Goal: Book appointment/travel/reservation

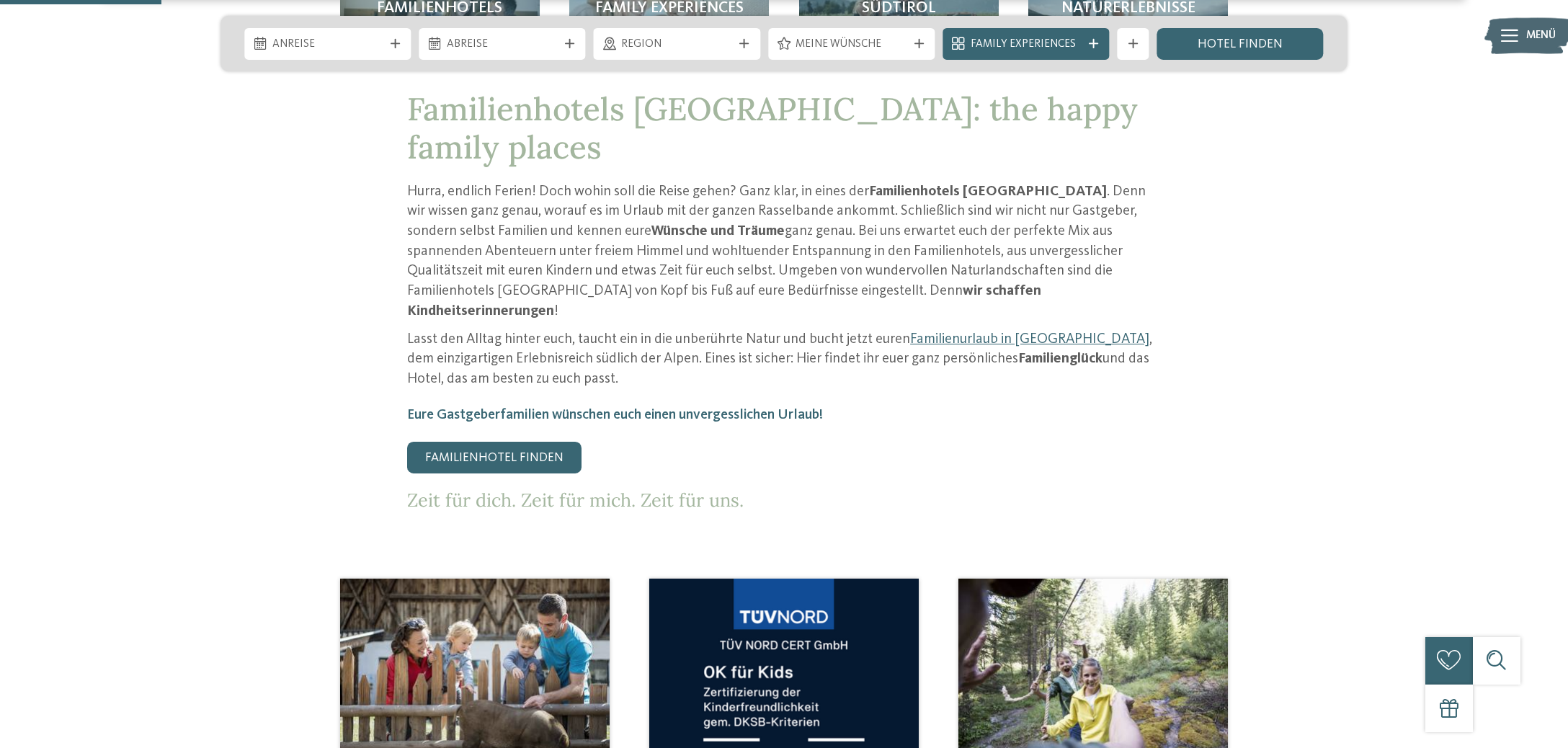
scroll to position [531, 0]
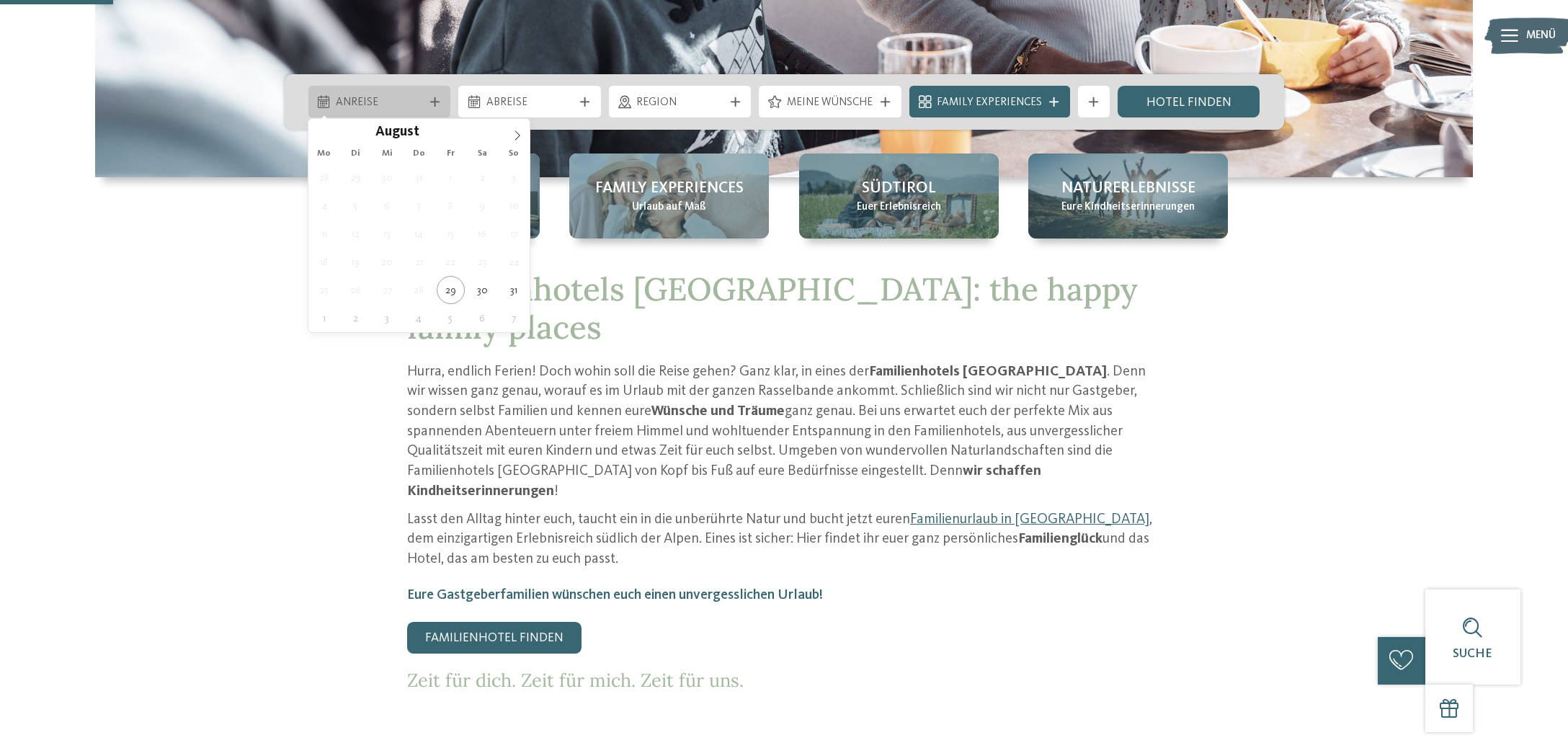
click at [382, 88] on div "Anreise" at bounding box center [380, 101] width 142 height 31
click at [523, 133] on span at bounding box center [517, 131] width 25 height 25
click at [522, 132] on icon at bounding box center [517, 136] width 10 height 10
click at [521, 131] on icon at bounding box center [517, 136] width 10 height 10
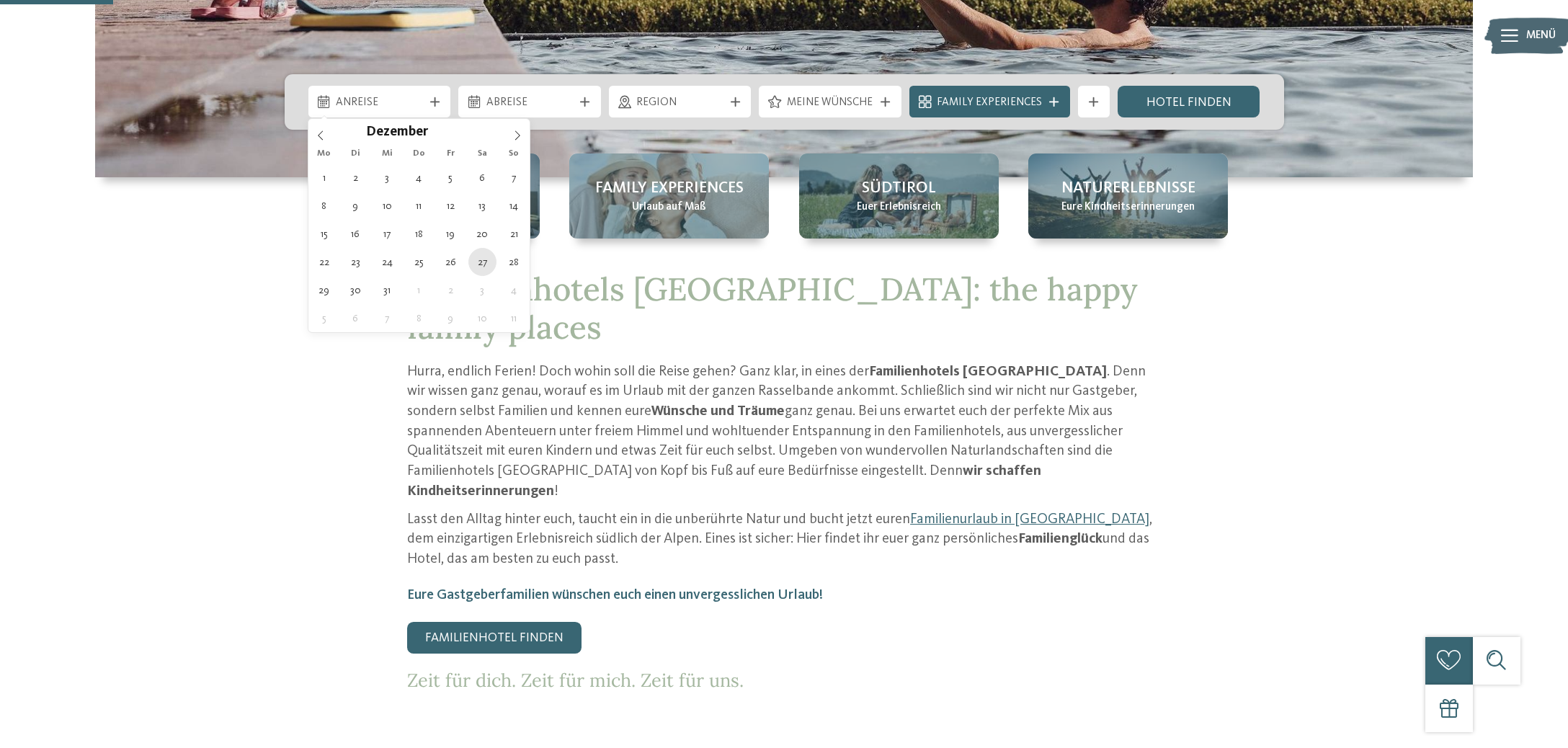
type div "27.12.2025"
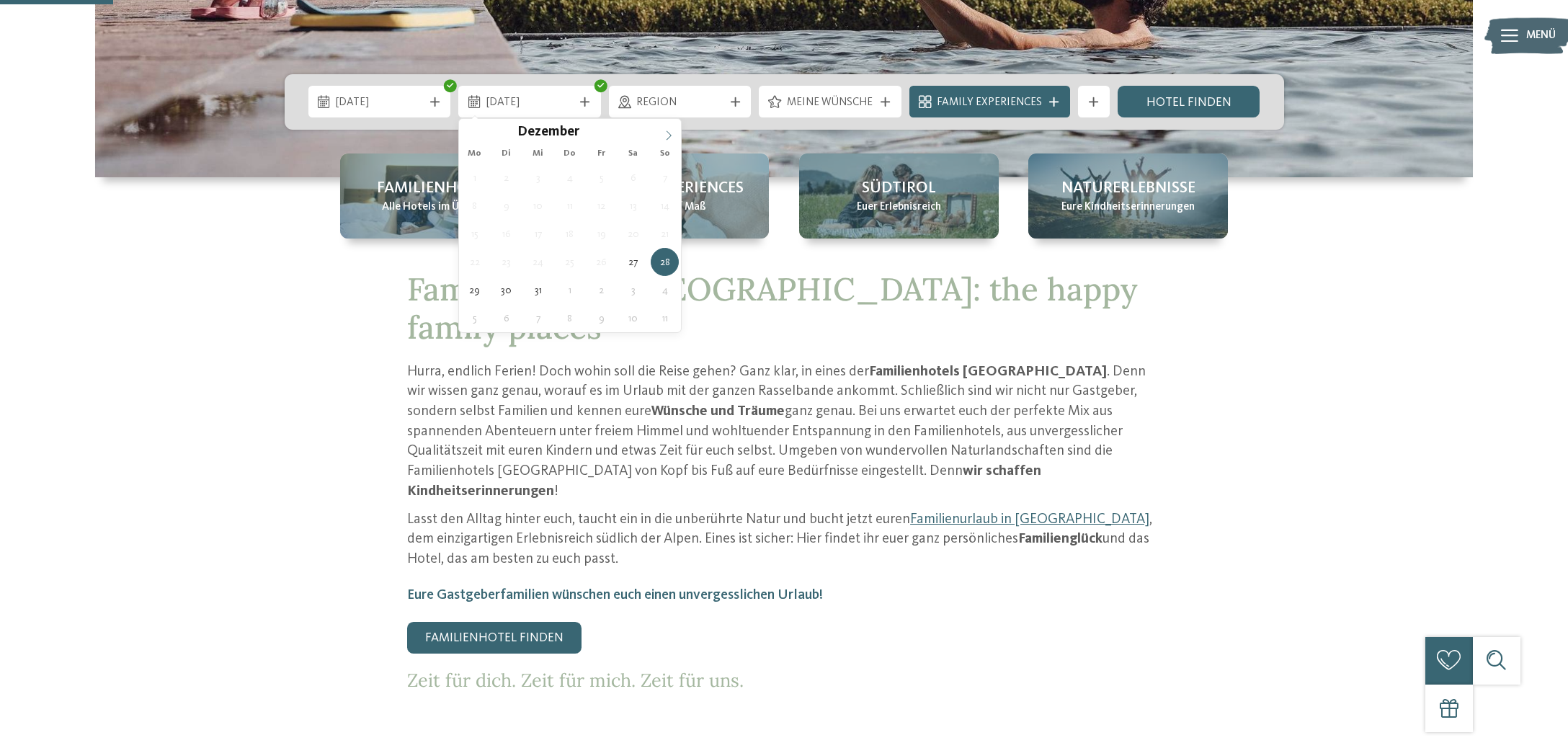
type input "****"
click at [673, 134] on icon at bounding box center [669, 136] width 10 height 10
type div "03.01.2026"
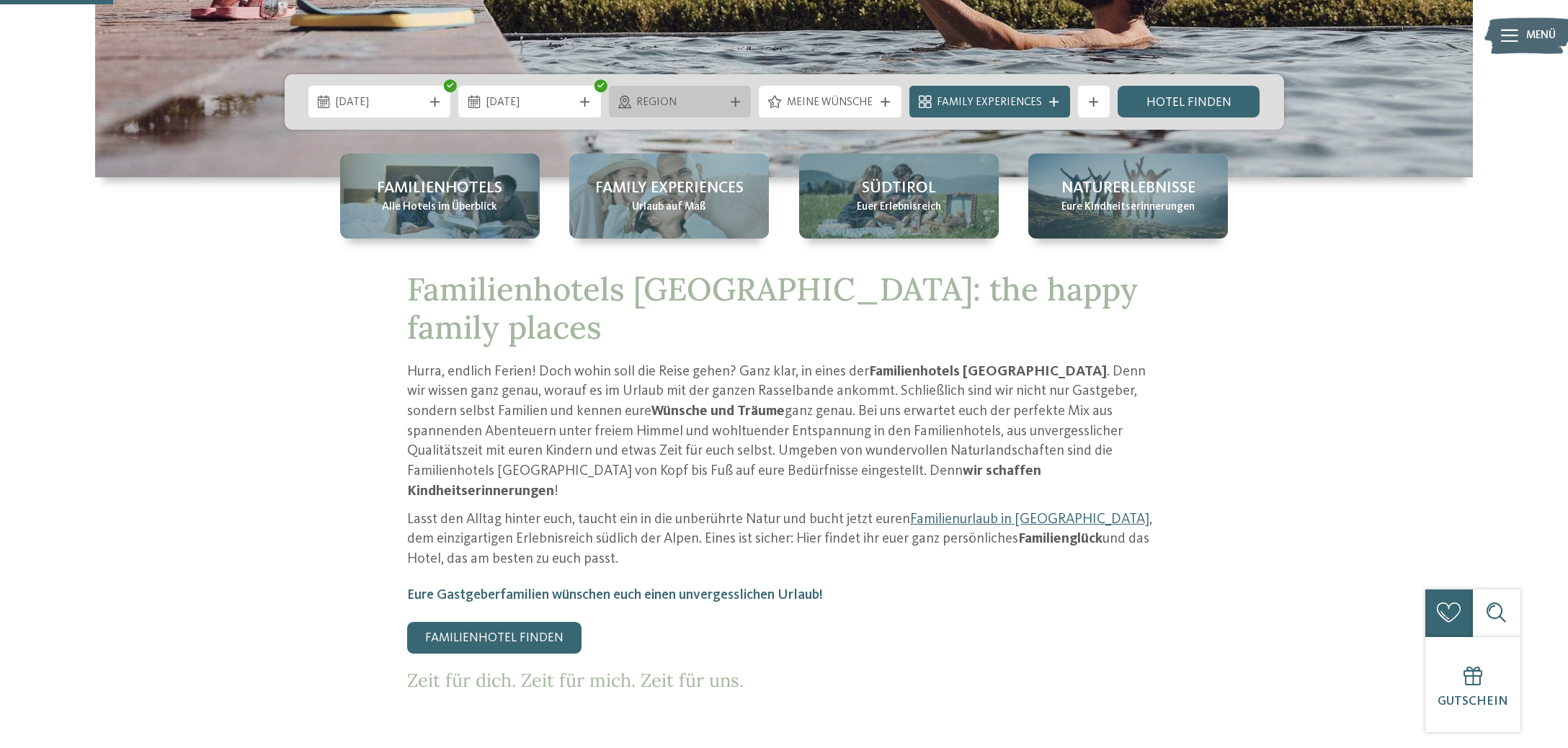
click at [728, 104] on div "Region" at bounding box center [680, 102] width 95 height 17
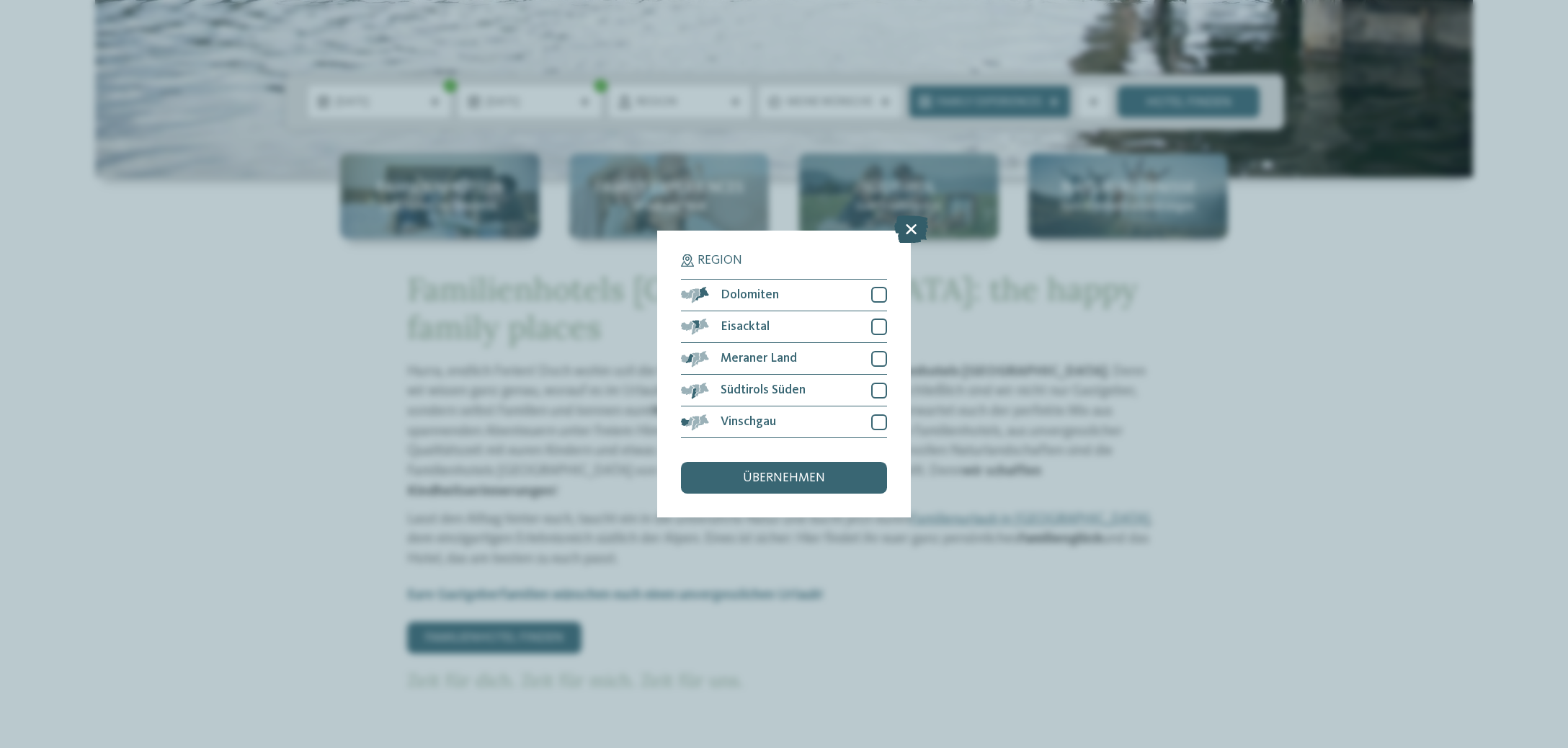
click at [907, 228] on icon at bounding box center [912, 229] width 34 height 27
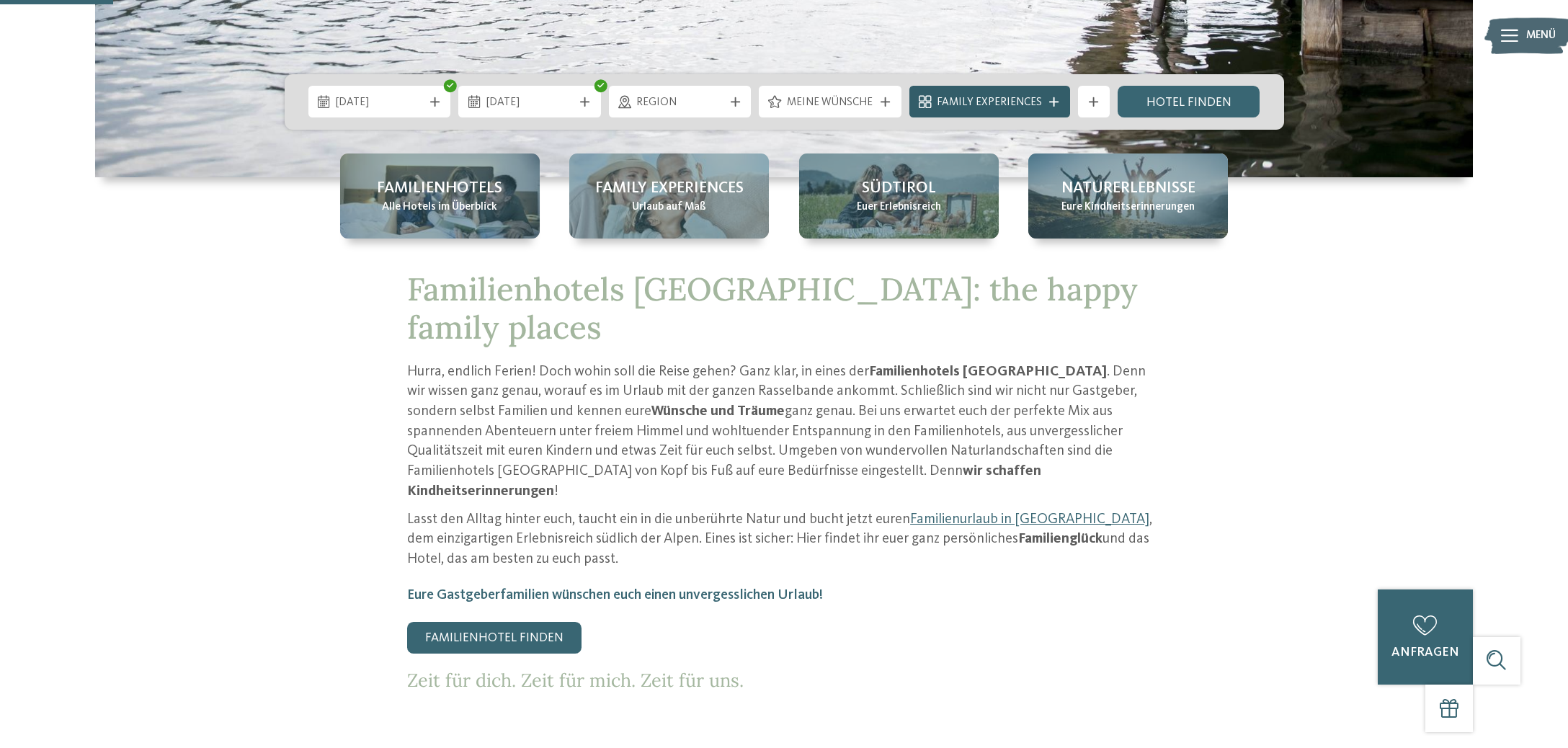
click at [1040, 105] on span "Family Experiences" at bounding box center [990, 103] width 105 height 16
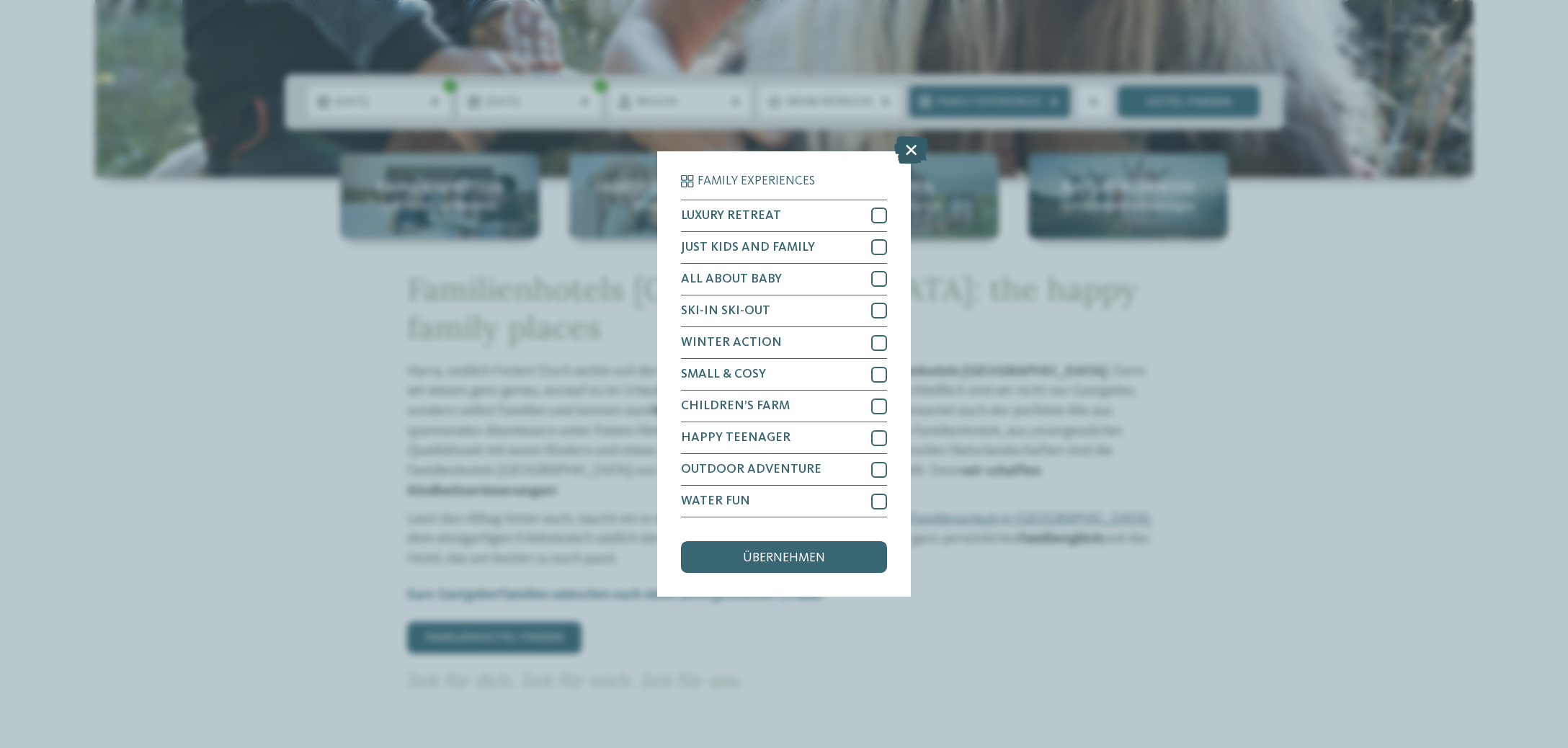
click at [911, 151] on icon at bounding box center [912, 150] width 34 height 27
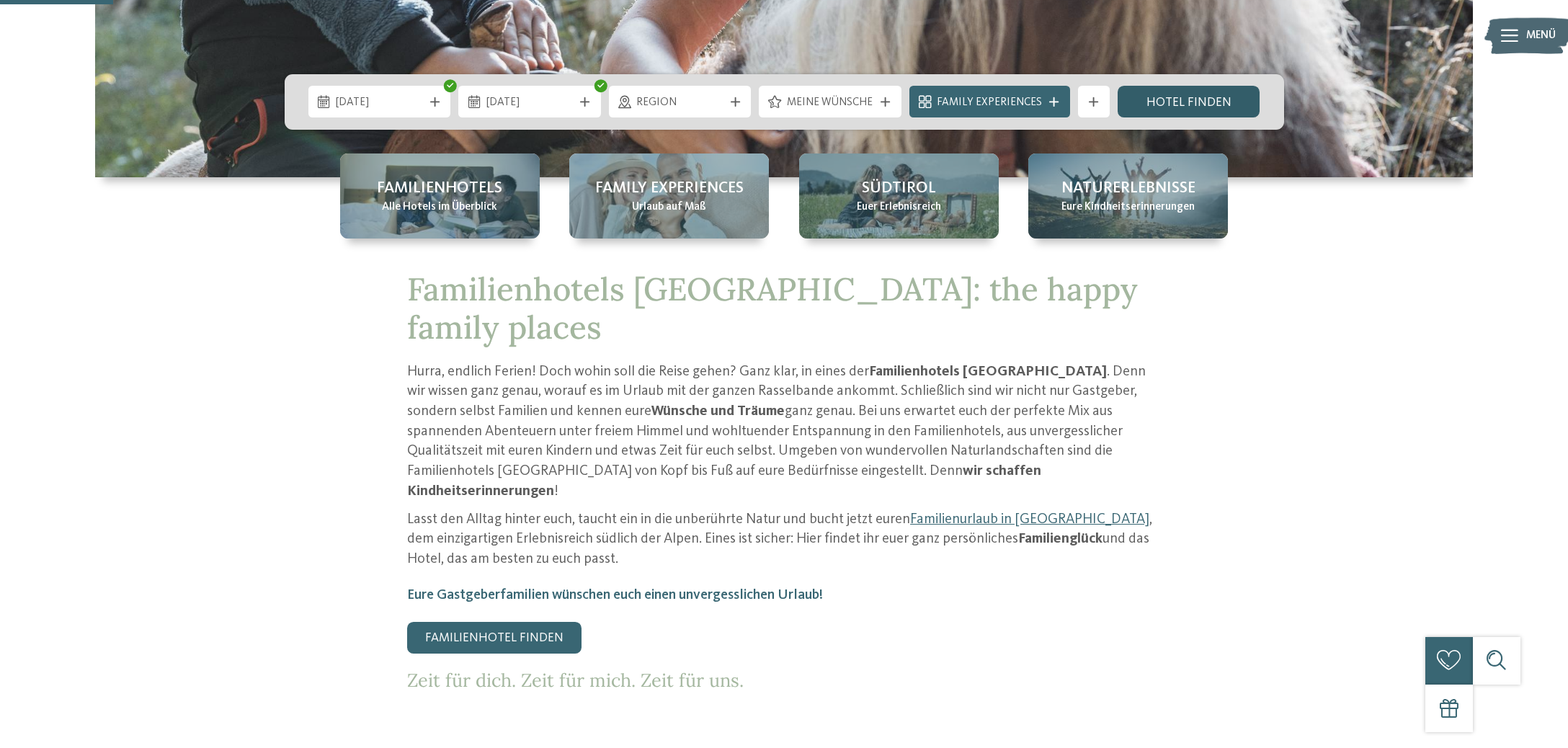
click at [1195, 92] on link "Hotel finden" at bounding box center [1189, 101] width 142 height 31
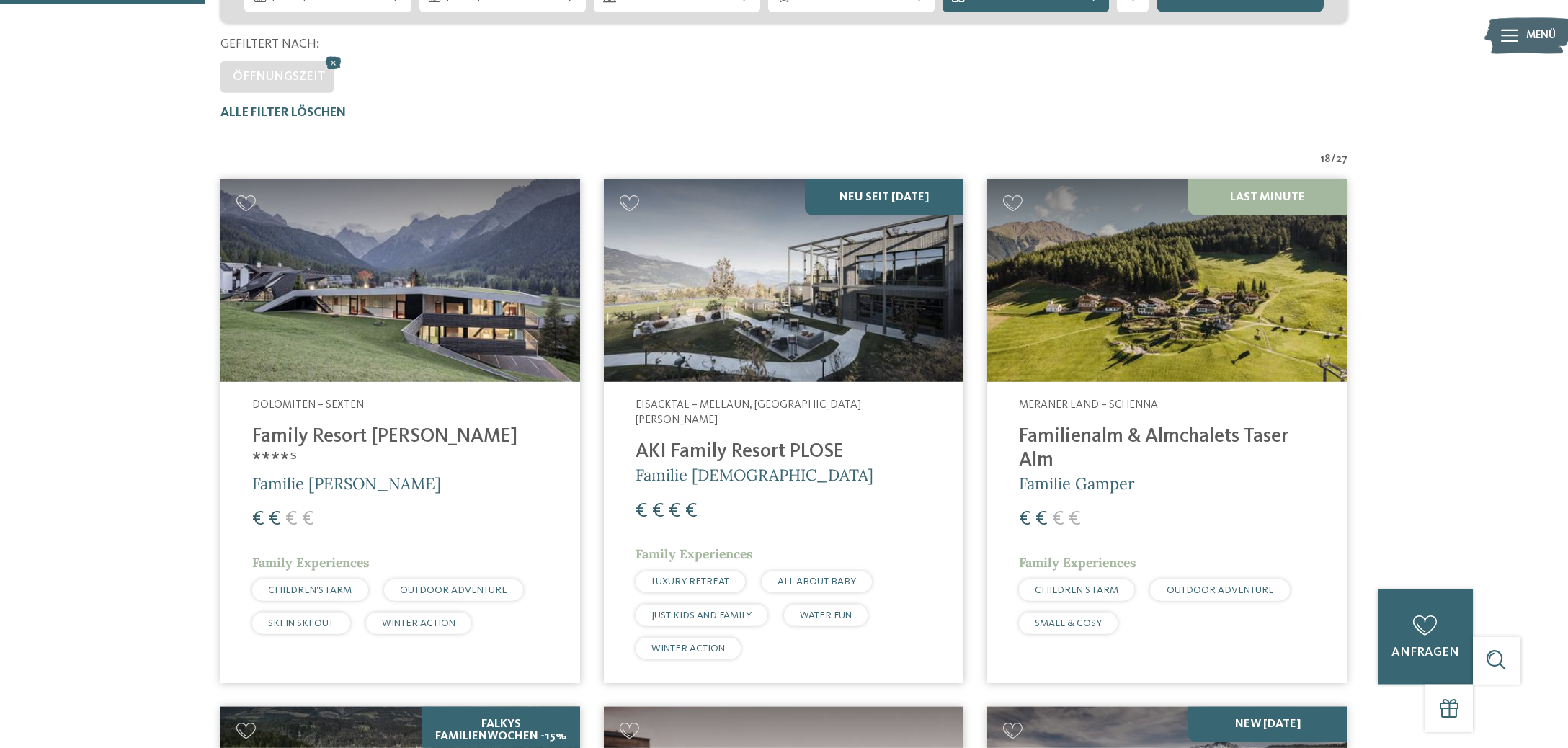
scroll to position [528, 0]
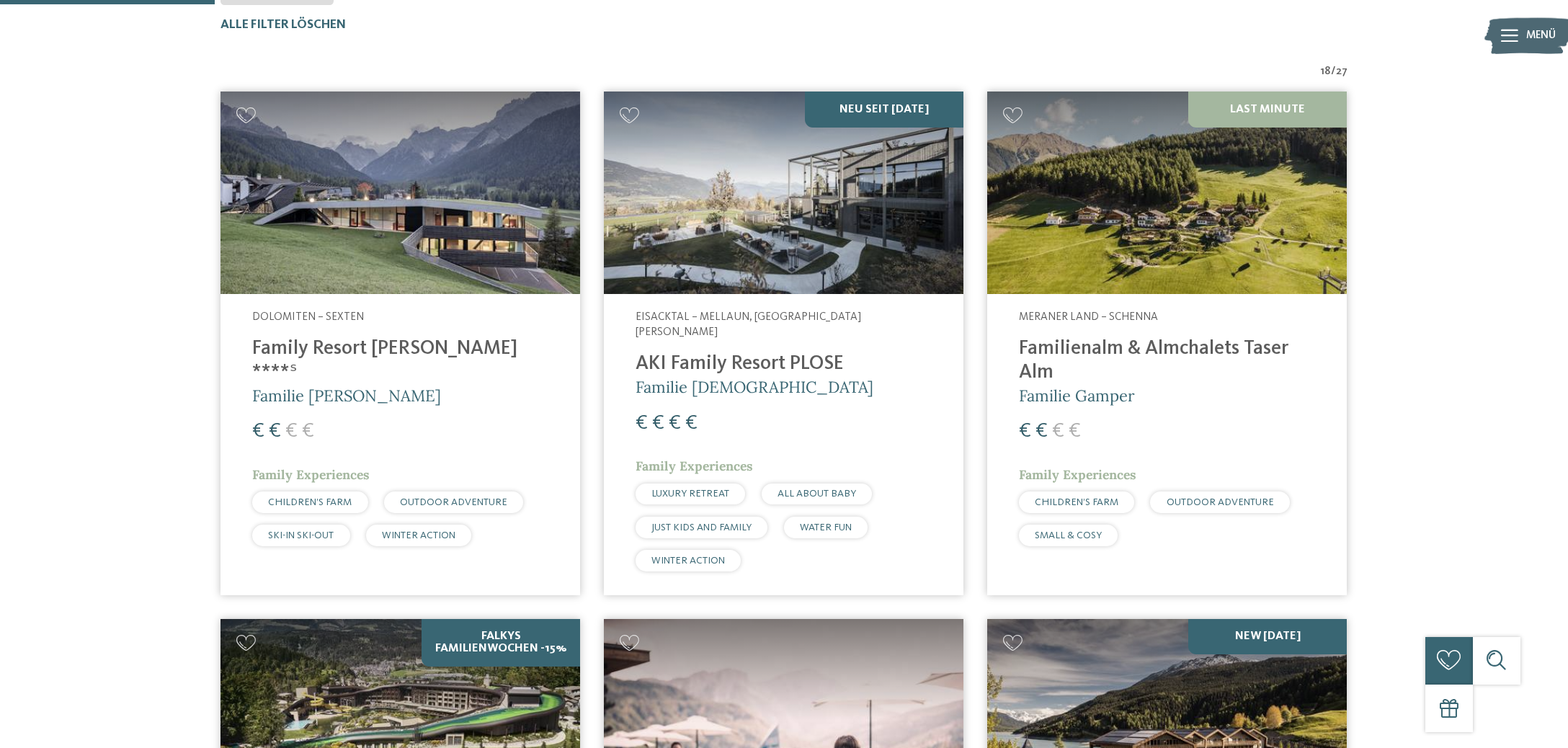
click at [377, 258] on img at bounding box center [400, 193] width 360 height 203
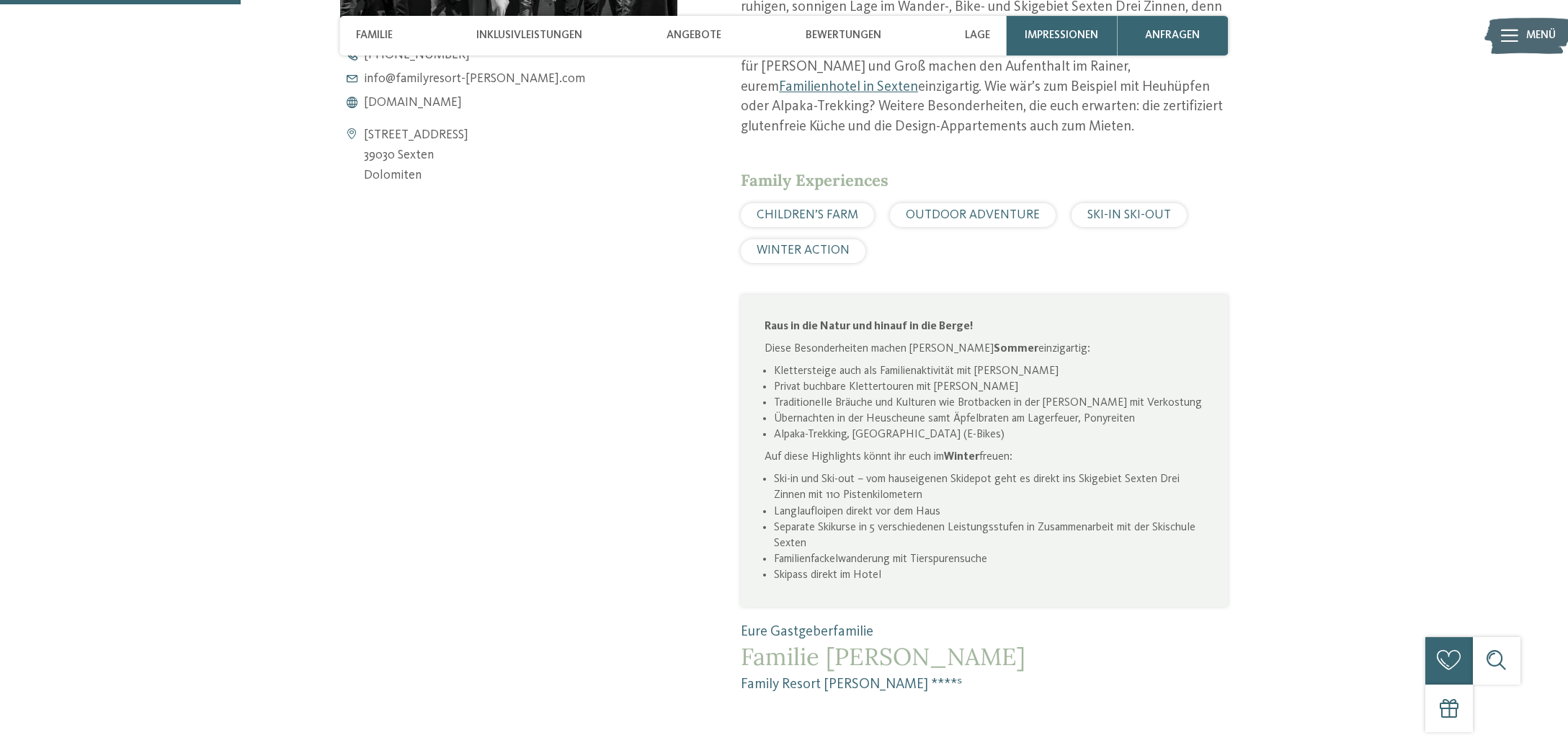
scroll to position [684, 0]
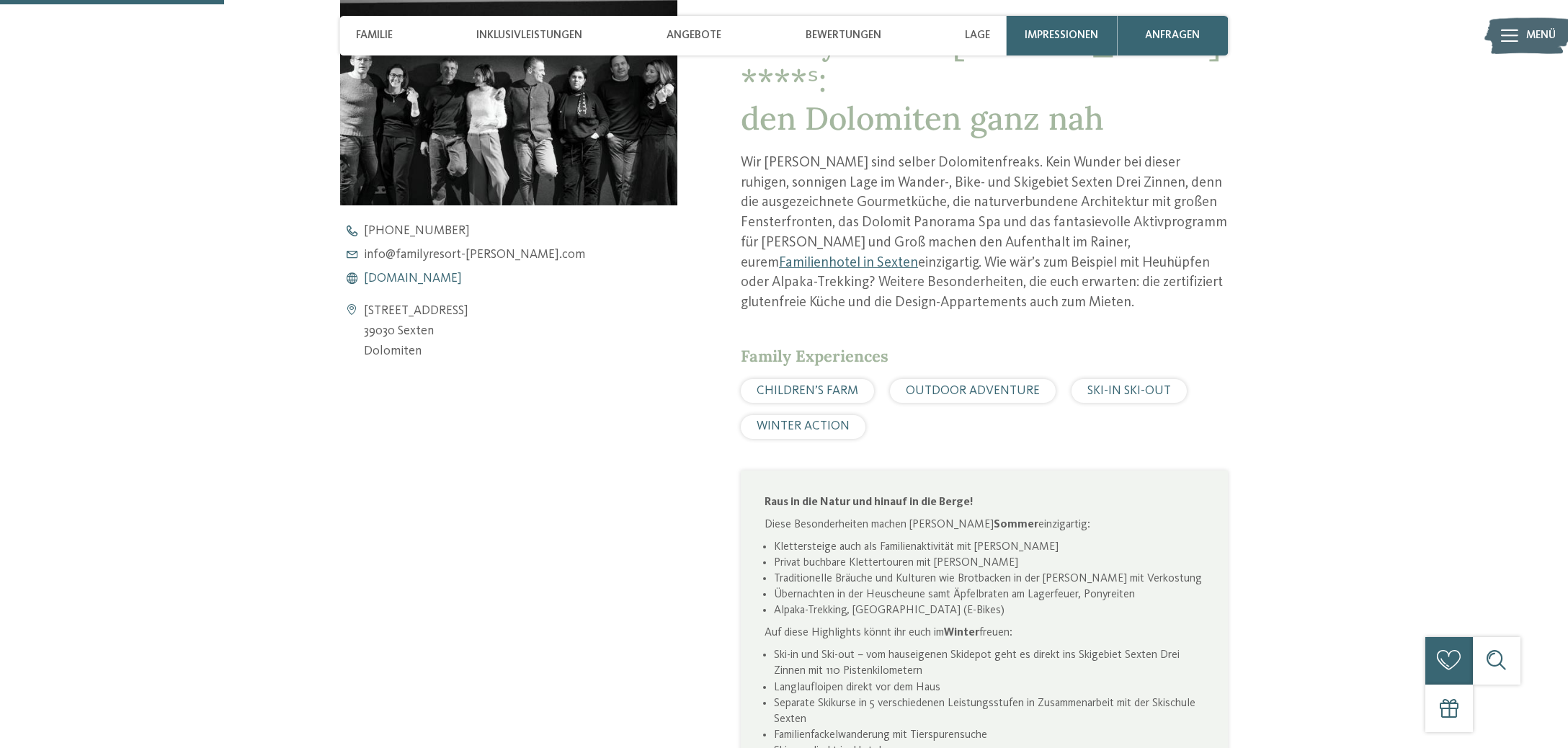
click at [462, 277] on span "www.familyresort-rainer.com" at bounding box center [413, 278] width 98 height 13
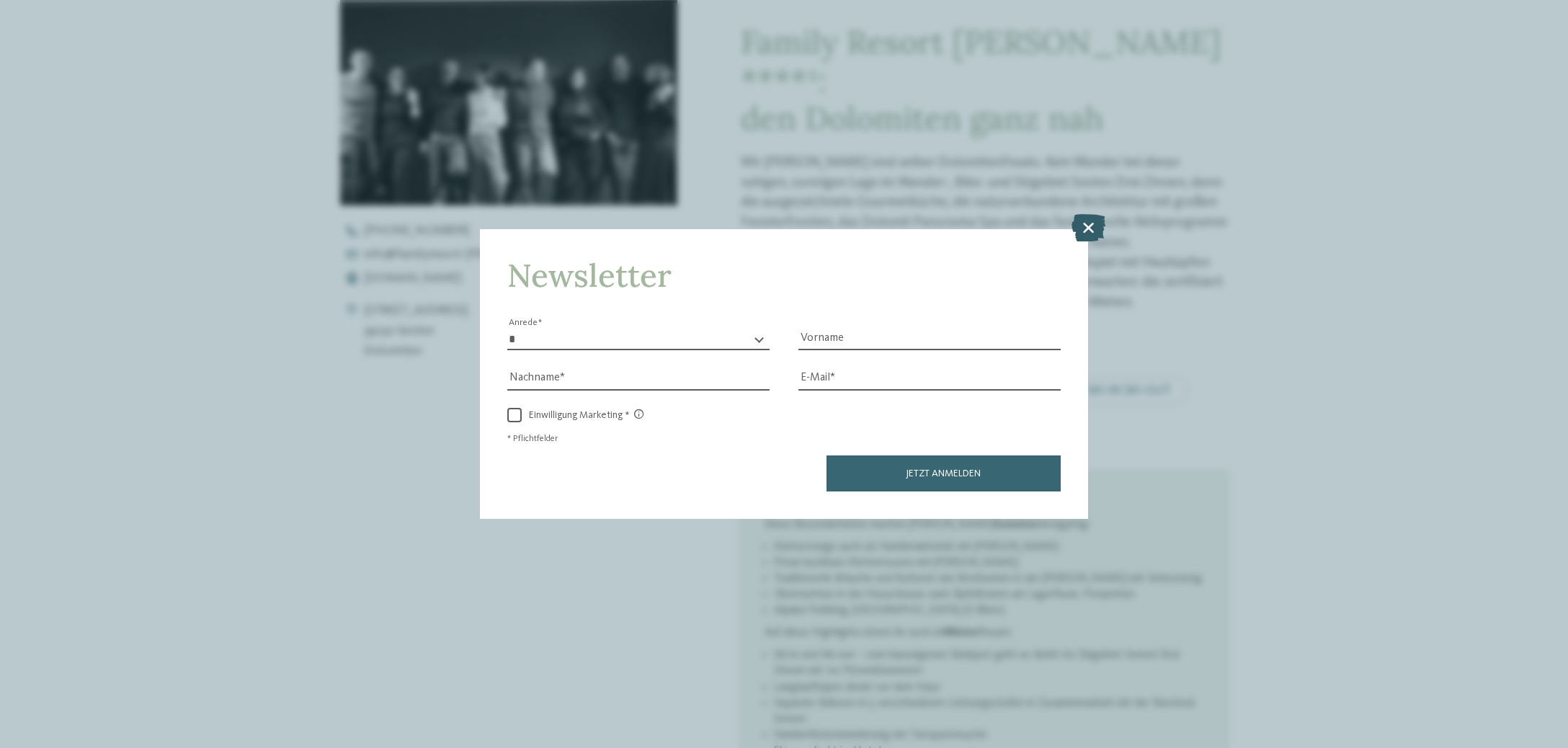
click at [1092, 223] on icon at bounding box center [1089, 227] width 34 height 27
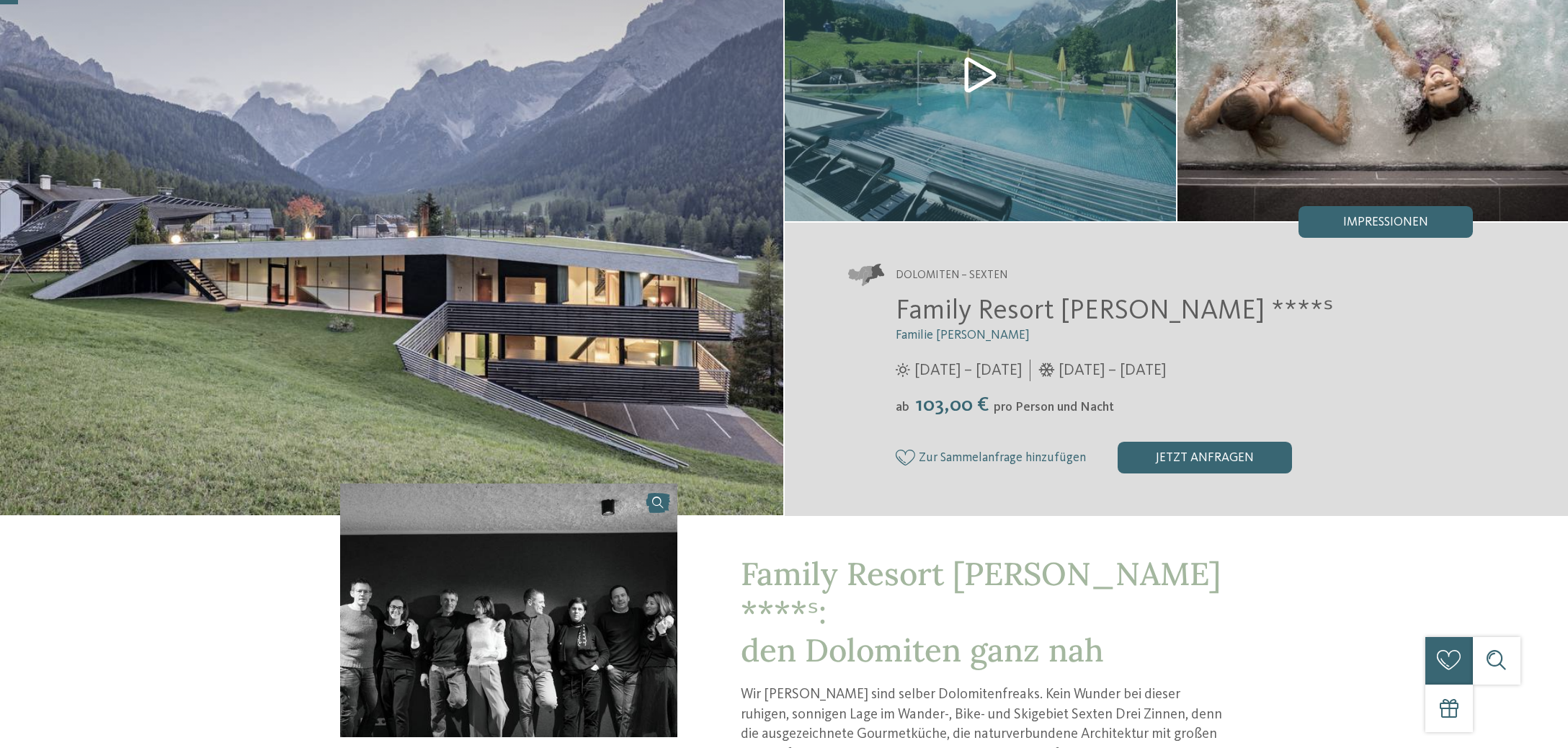
scroll to position [0, 0]
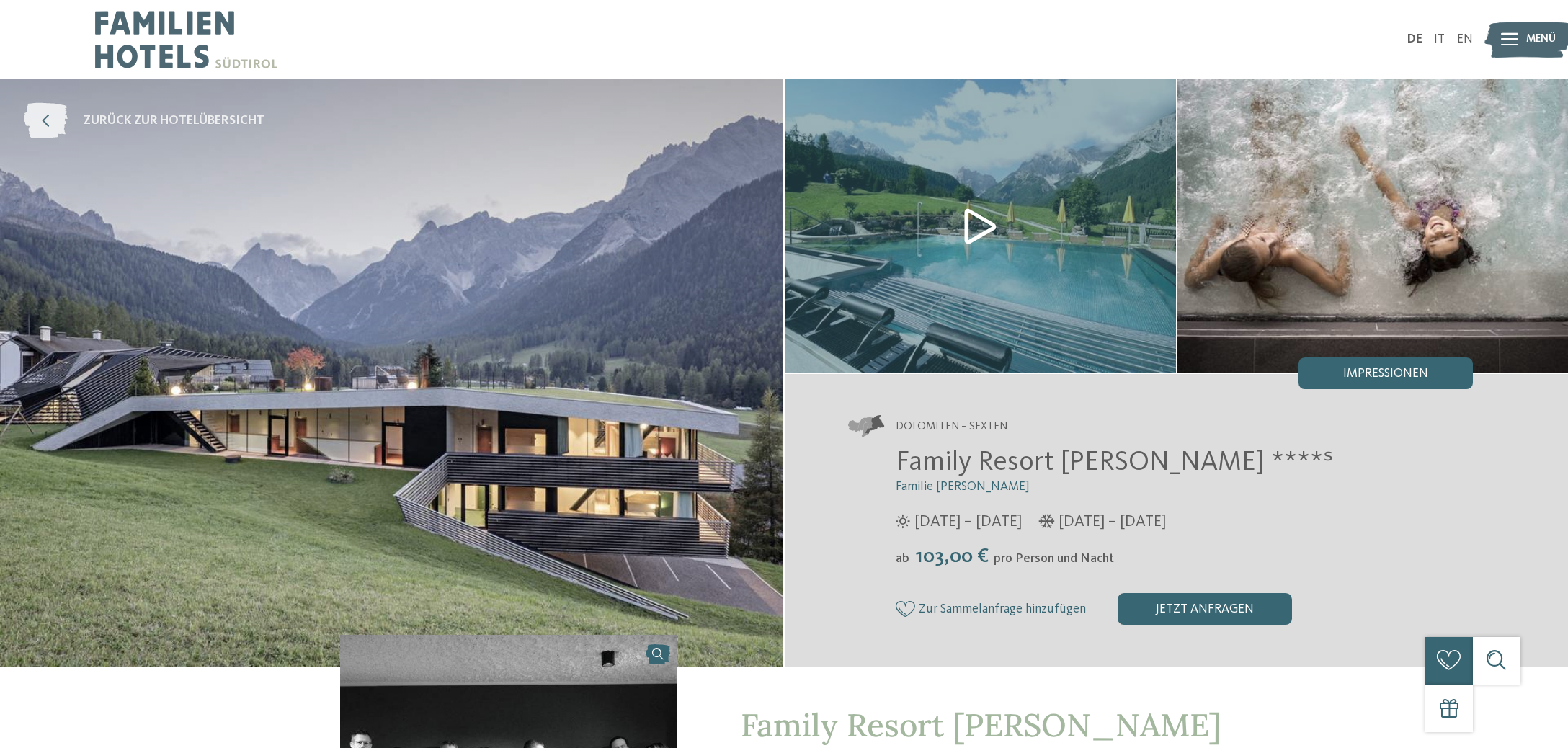
click at [95, 114] on span "zurück zur Hotelübersicht" at bounding box center [174, 121] width 181 height 18
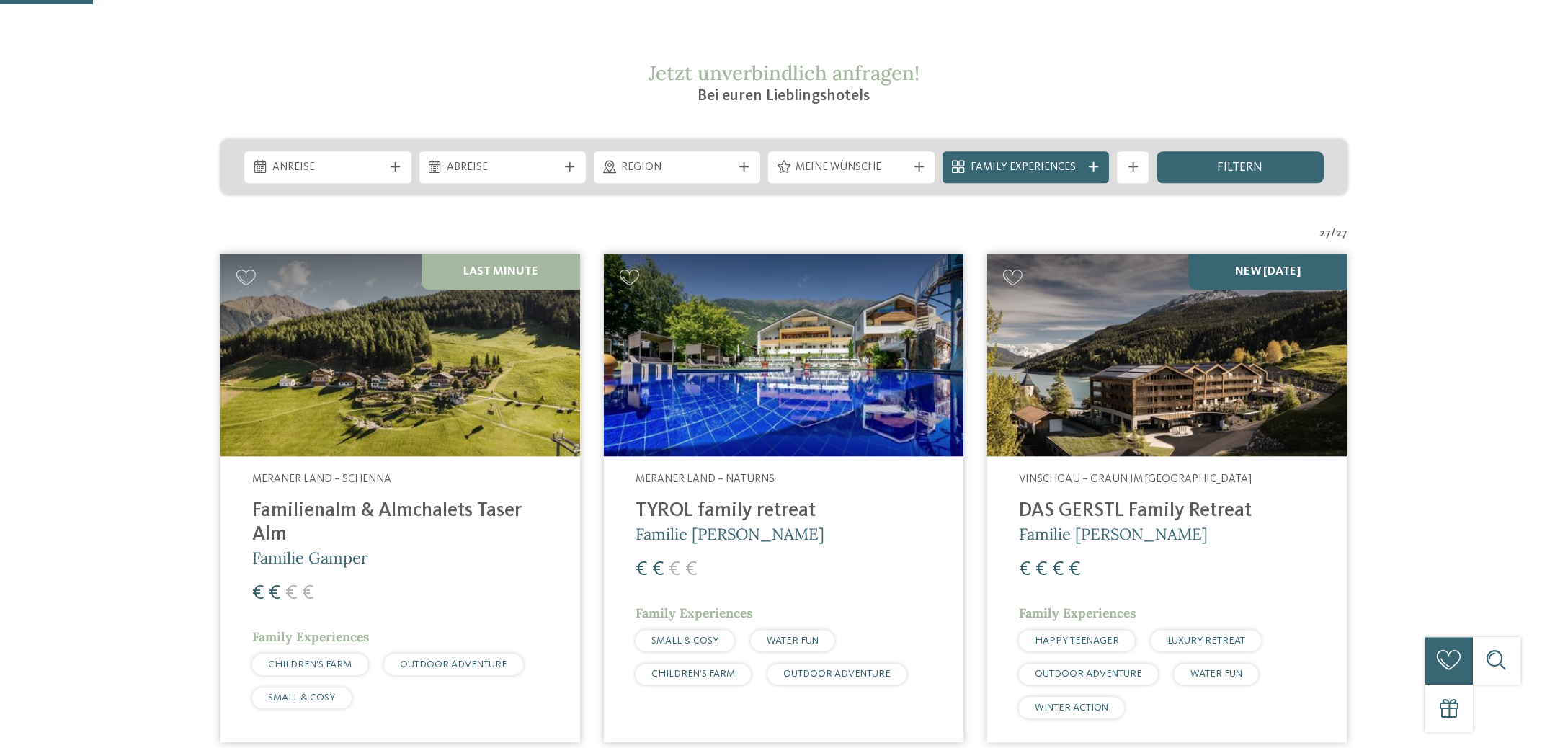
scroll to position [380, 0]
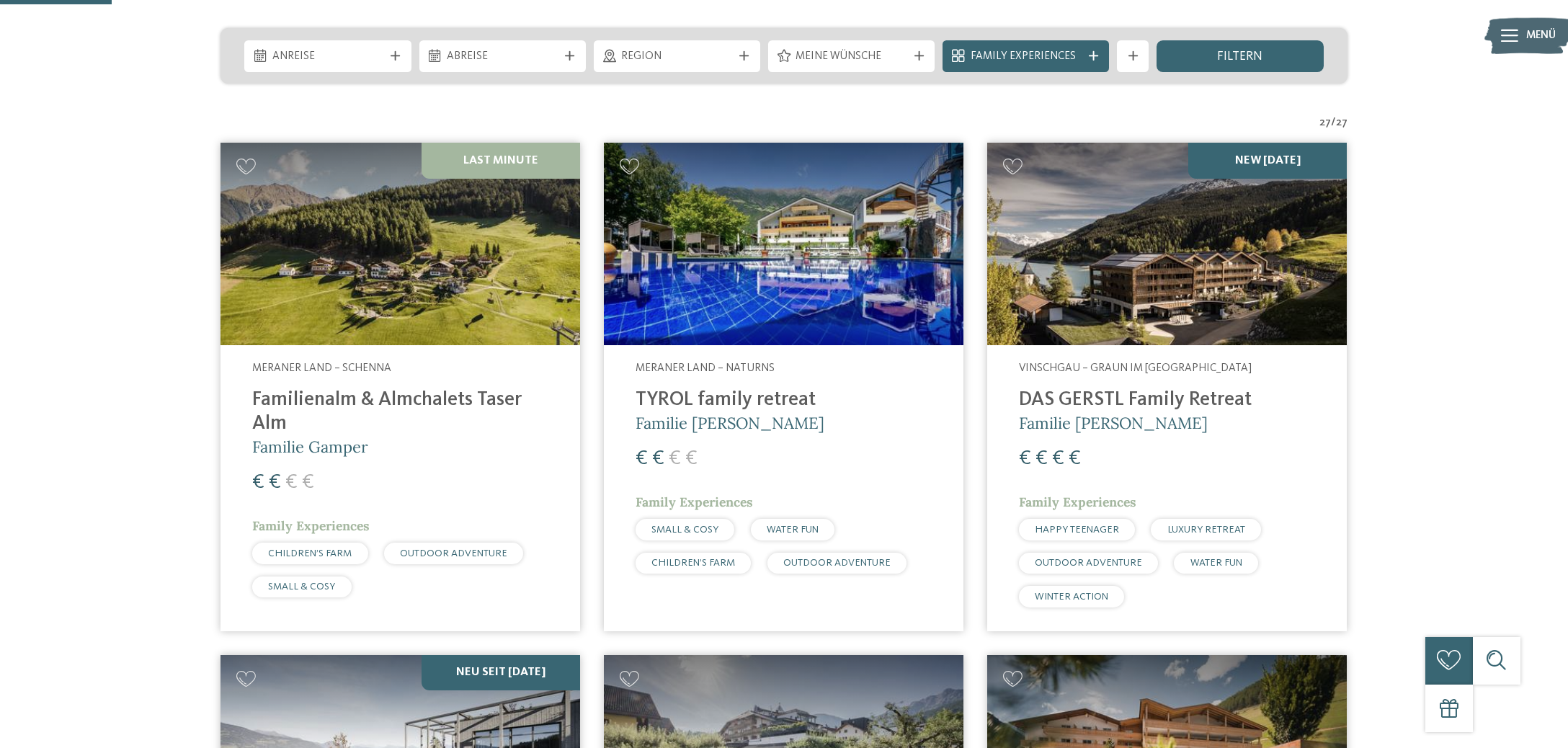
click at [377, 295] on img at bounding box center [400, 243] width 360 height 203
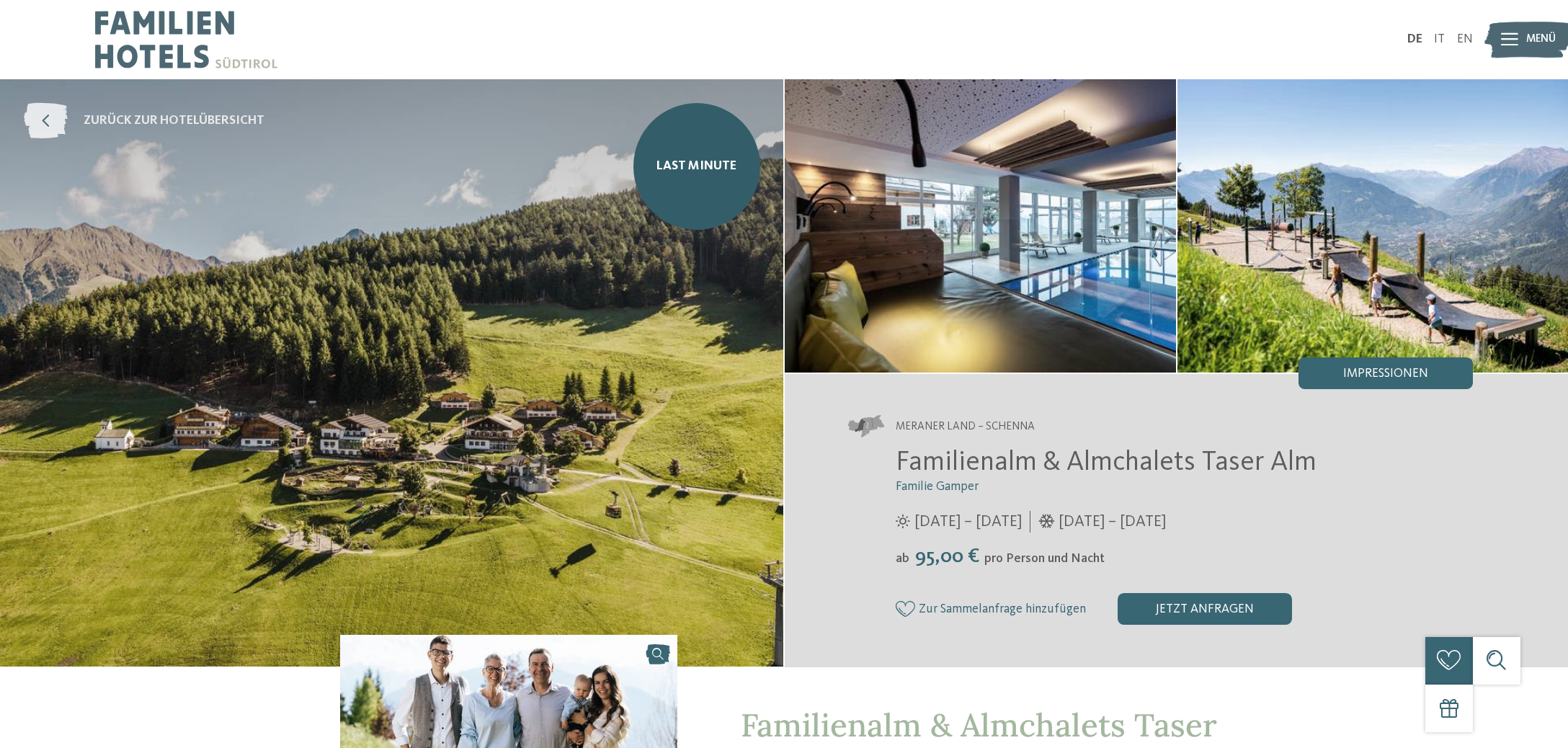
click at [156, 116] on span "zurück zur Hotelübersicht" at bounding box center [174, 121] width 181 height 18
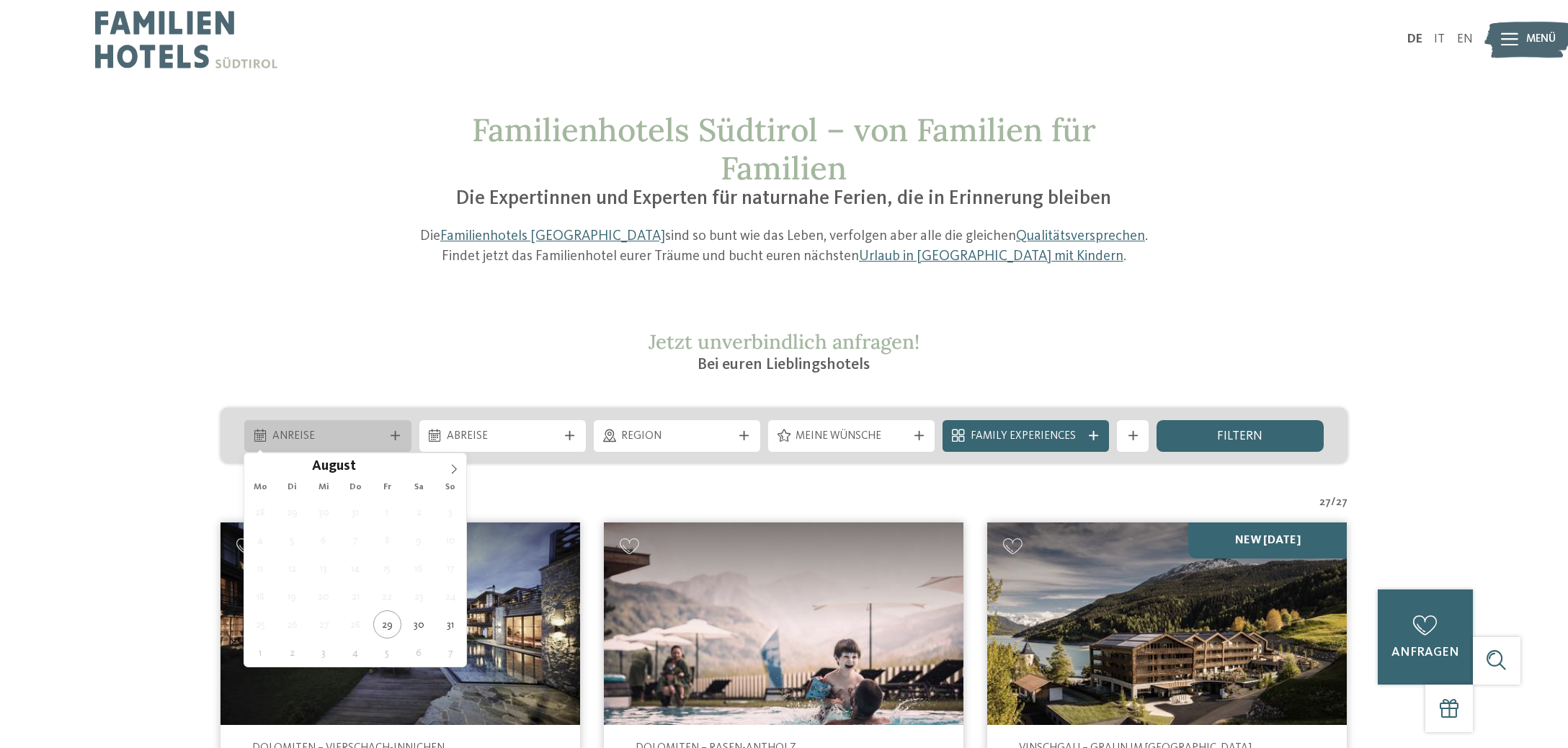
click at [305, 439] on span "Anreise" at bounding box center [327, 437] width 111 height 16
click at [451, 467] on icon at bounding box center [454, 469] width 10 height 10
click at [456, 467] on icon at bounding box center [454, 469] width 10 height 10
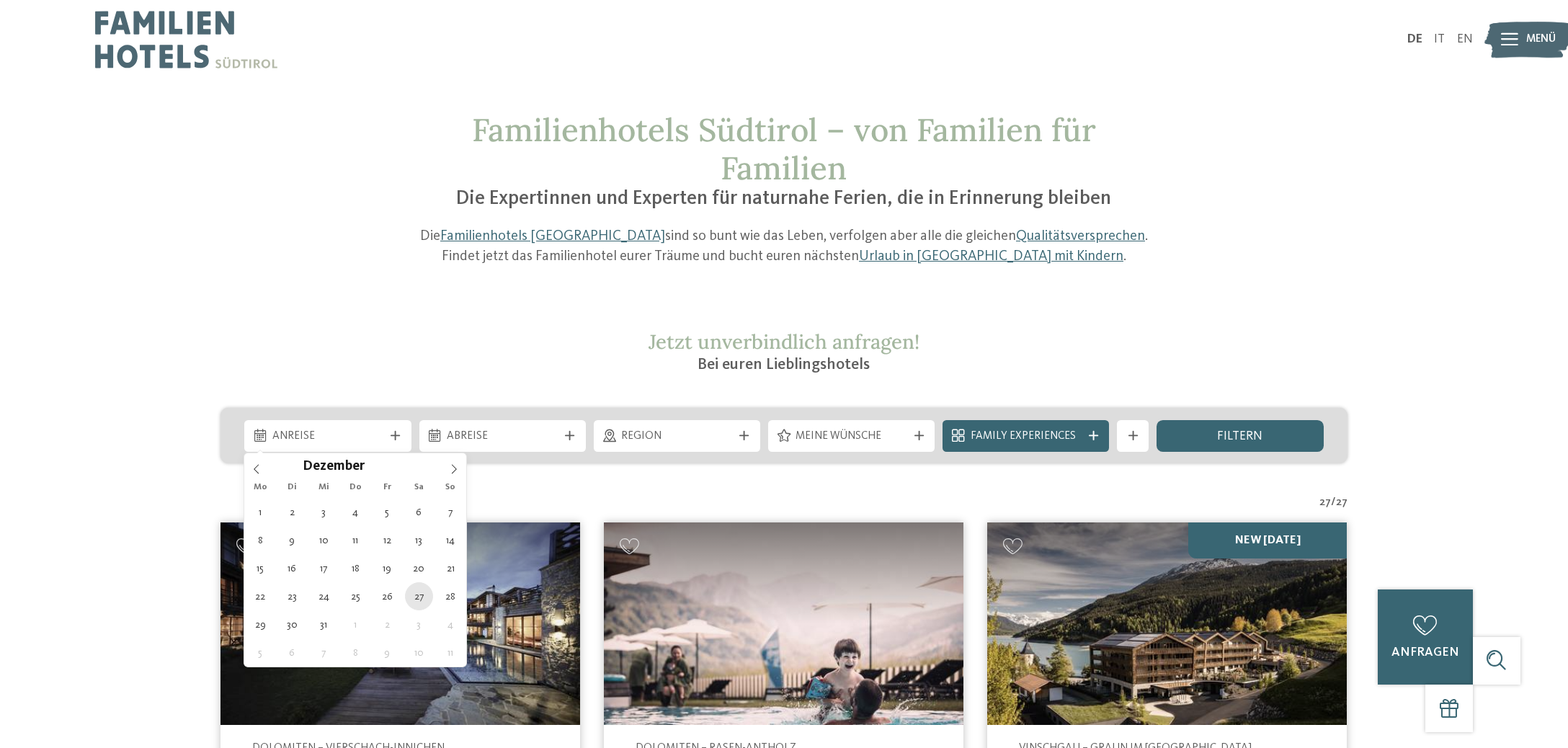
type div "27.12.2025"
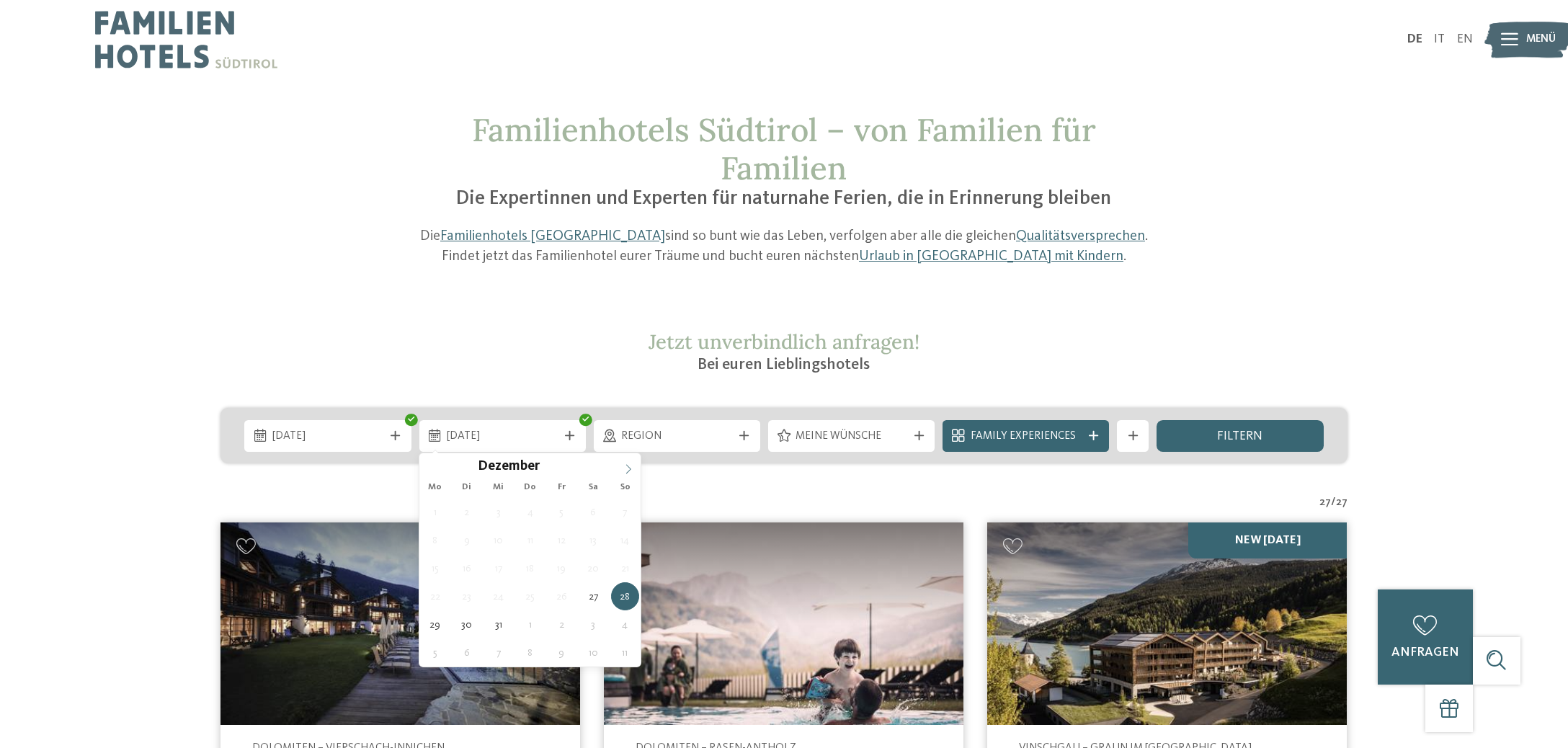
type input "****"
click at [632, 471] on icon at bounding box center [628, 469] width 10 height 10
type div "03.01.2026"
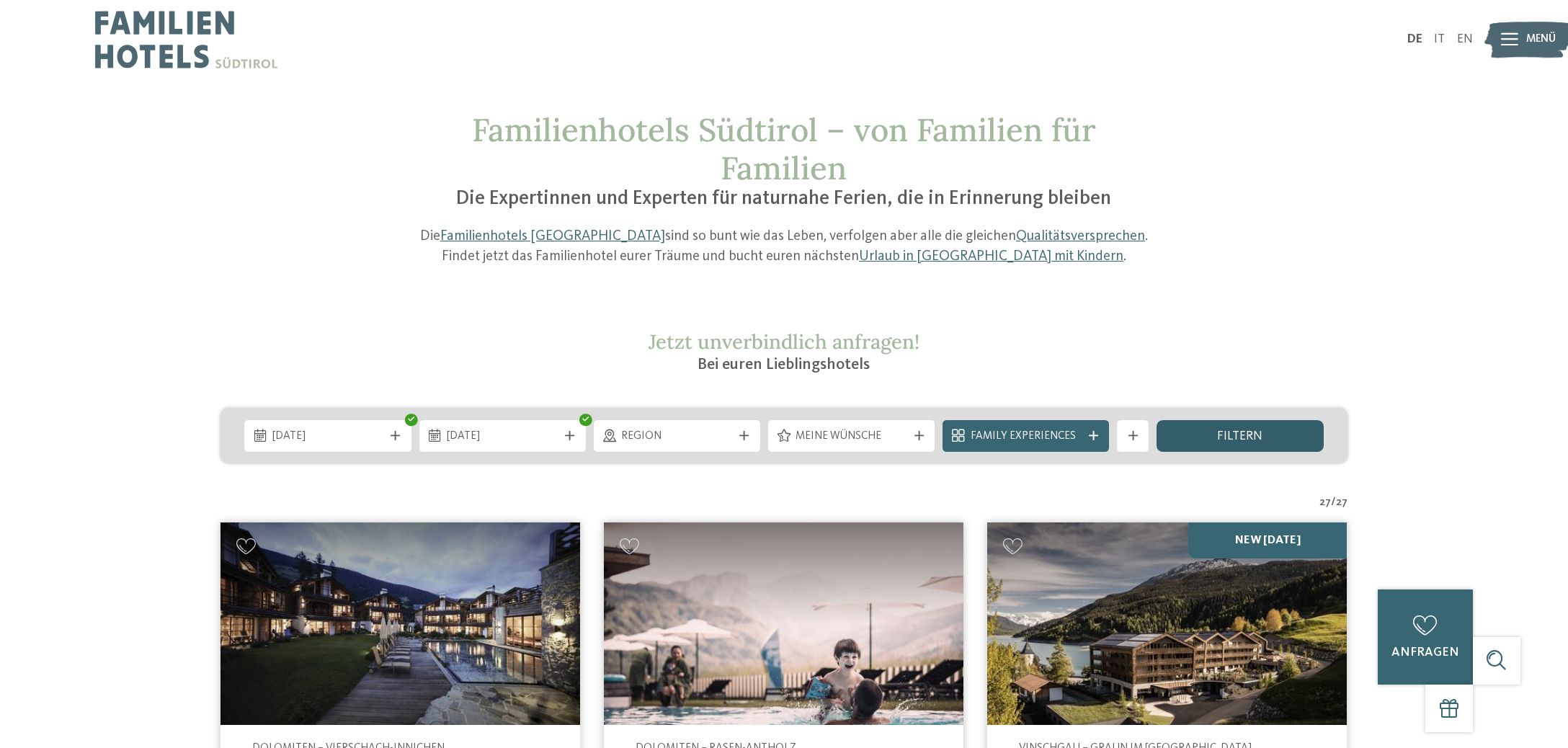
click at [1220, 435] on span "filtern" at bounding box center [1240, 436] width 46 height 13
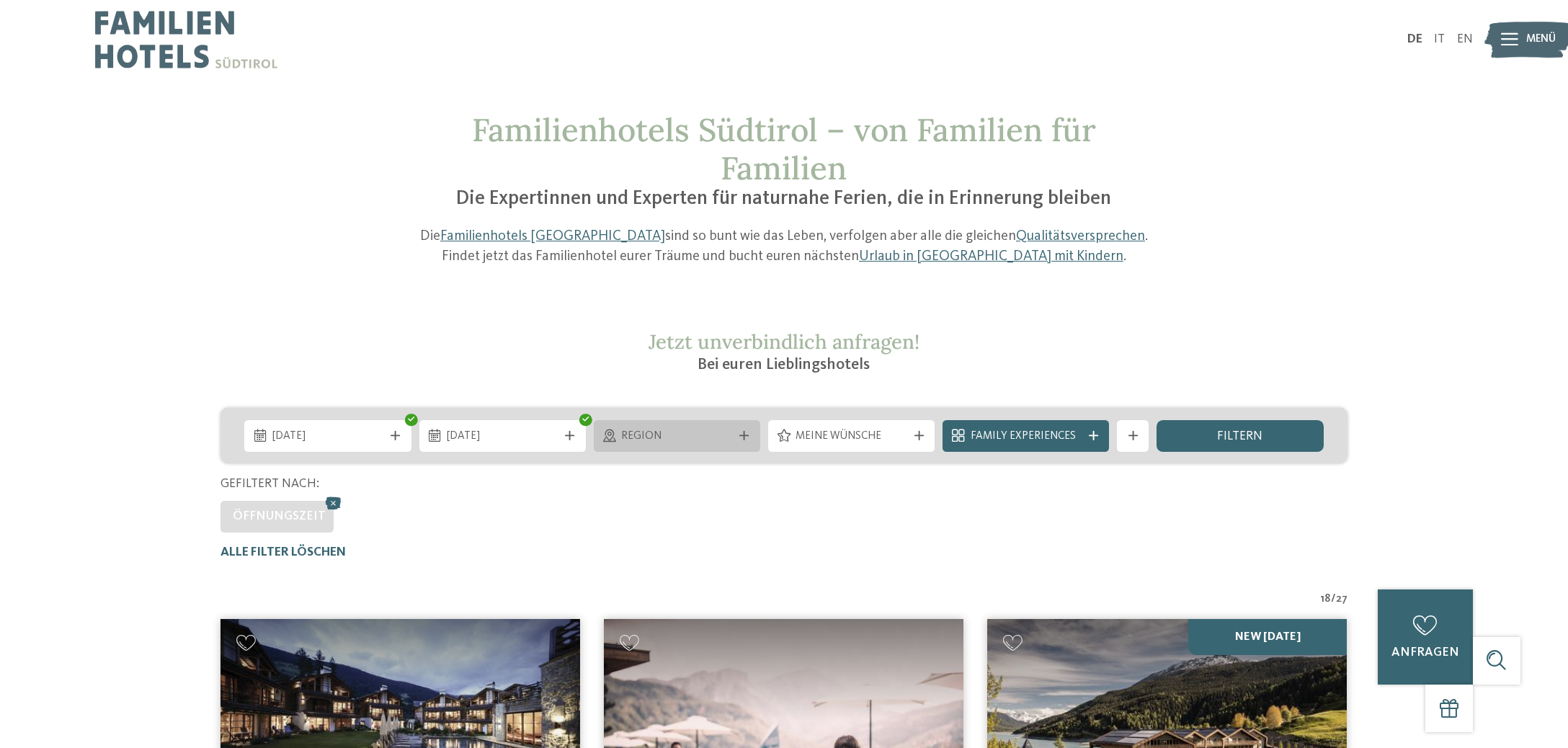
click at [670, 438] on span "Region" at bounding box center [677, 437] width 111 height 16
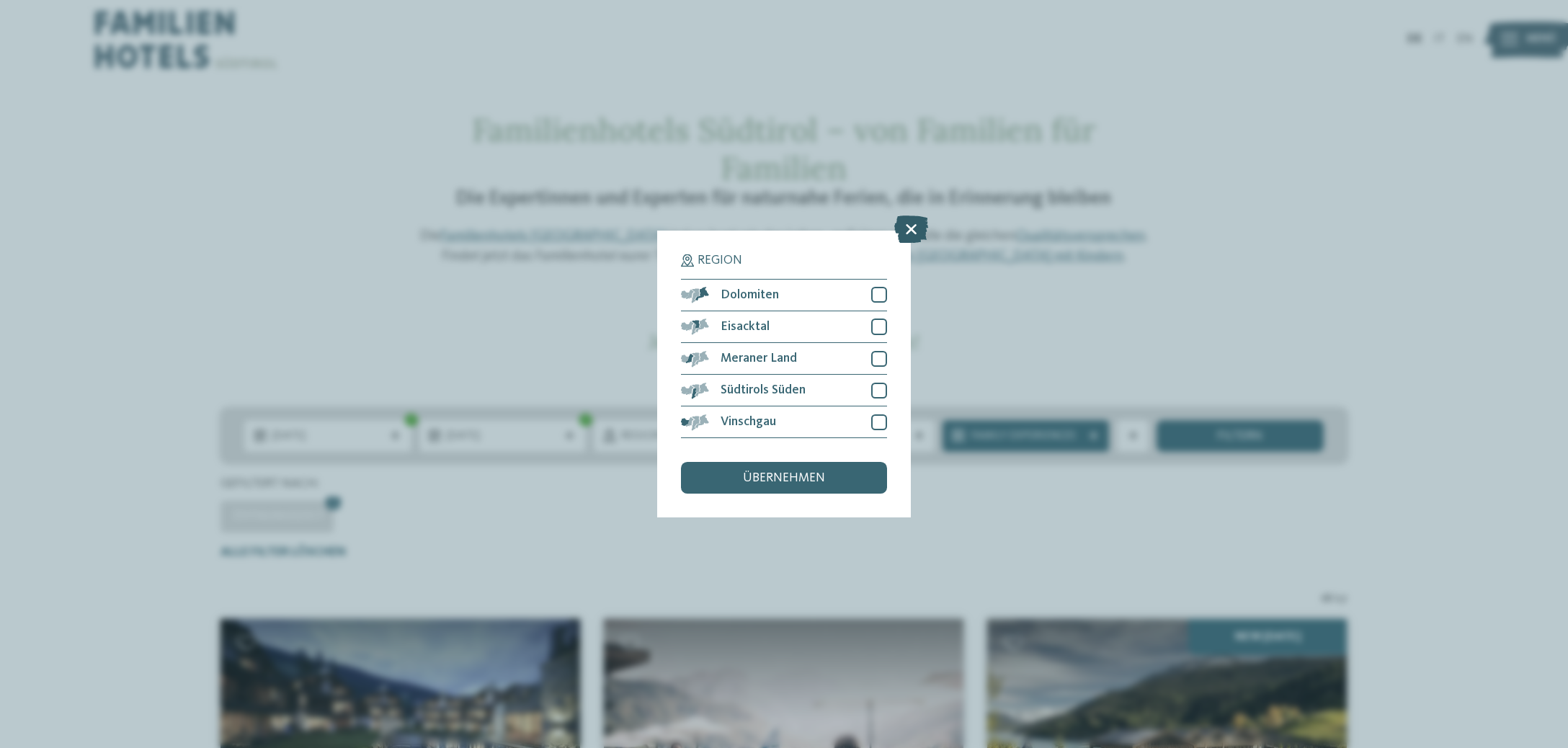
click at [910, 228] on icon at bounding box center [912, 229] width 34 height 27
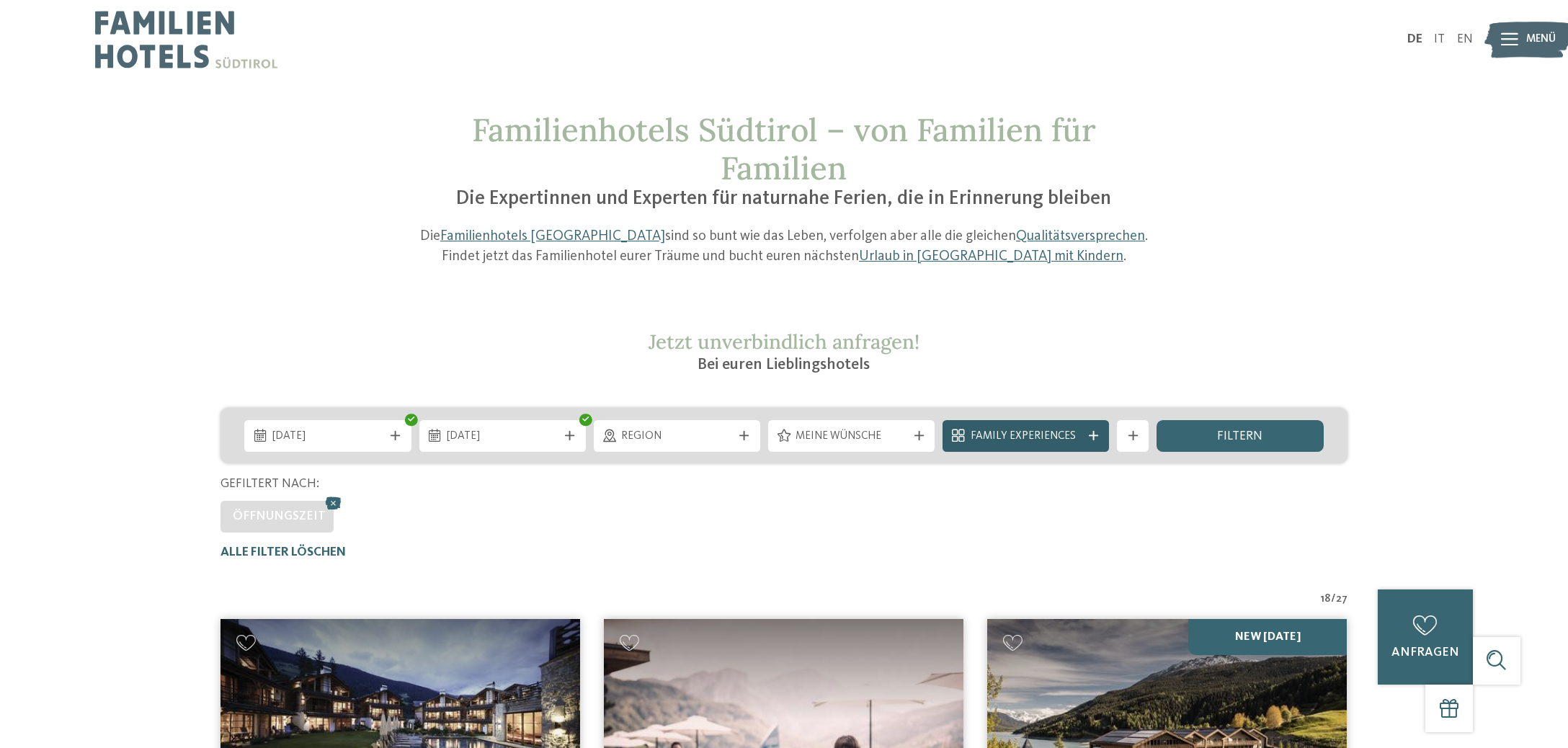
click at [1093, 433] on icon at bounding box center [1093, 435] width 9 height 9
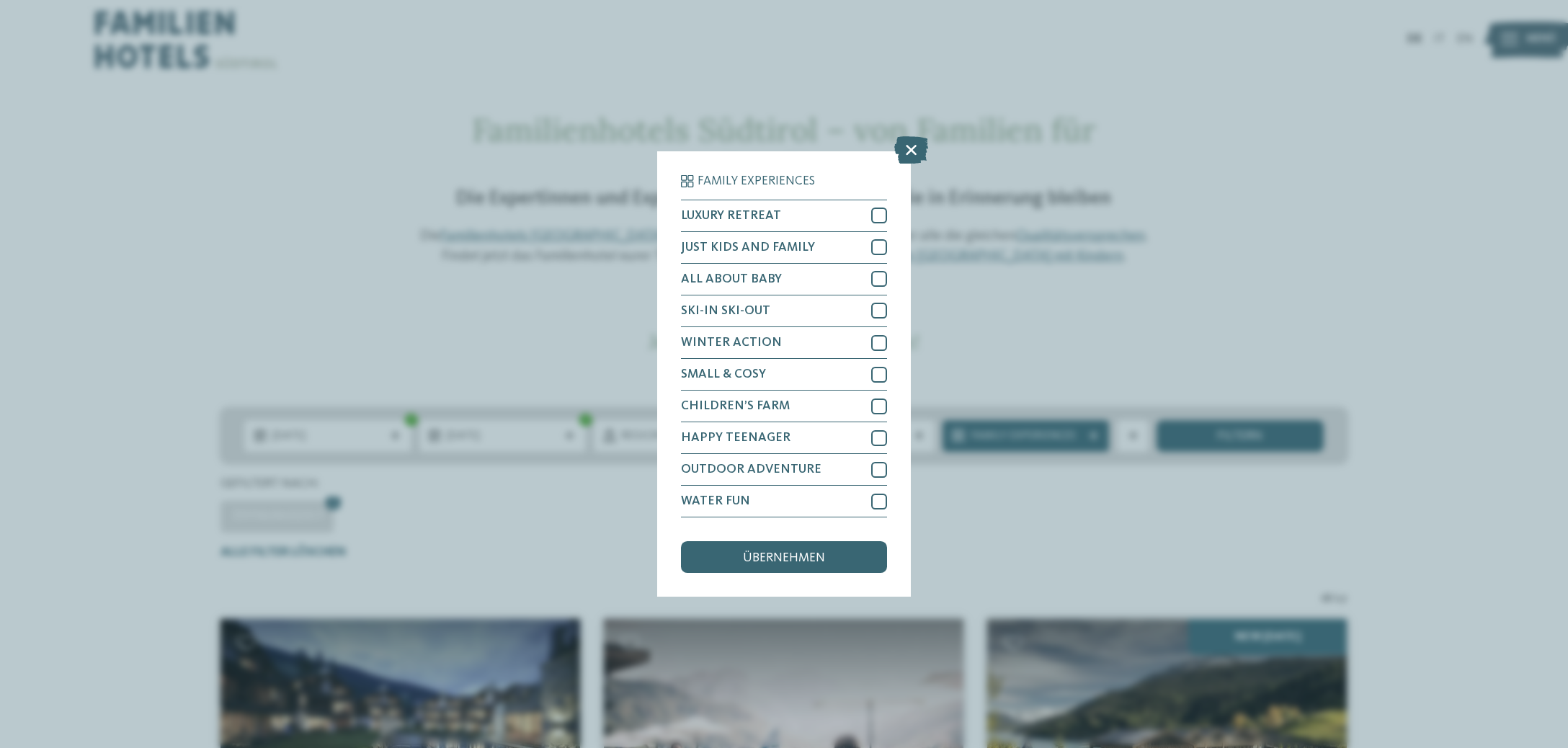
click at [908, 150] on icon at bounding box center [912, 150] width 34 height 27
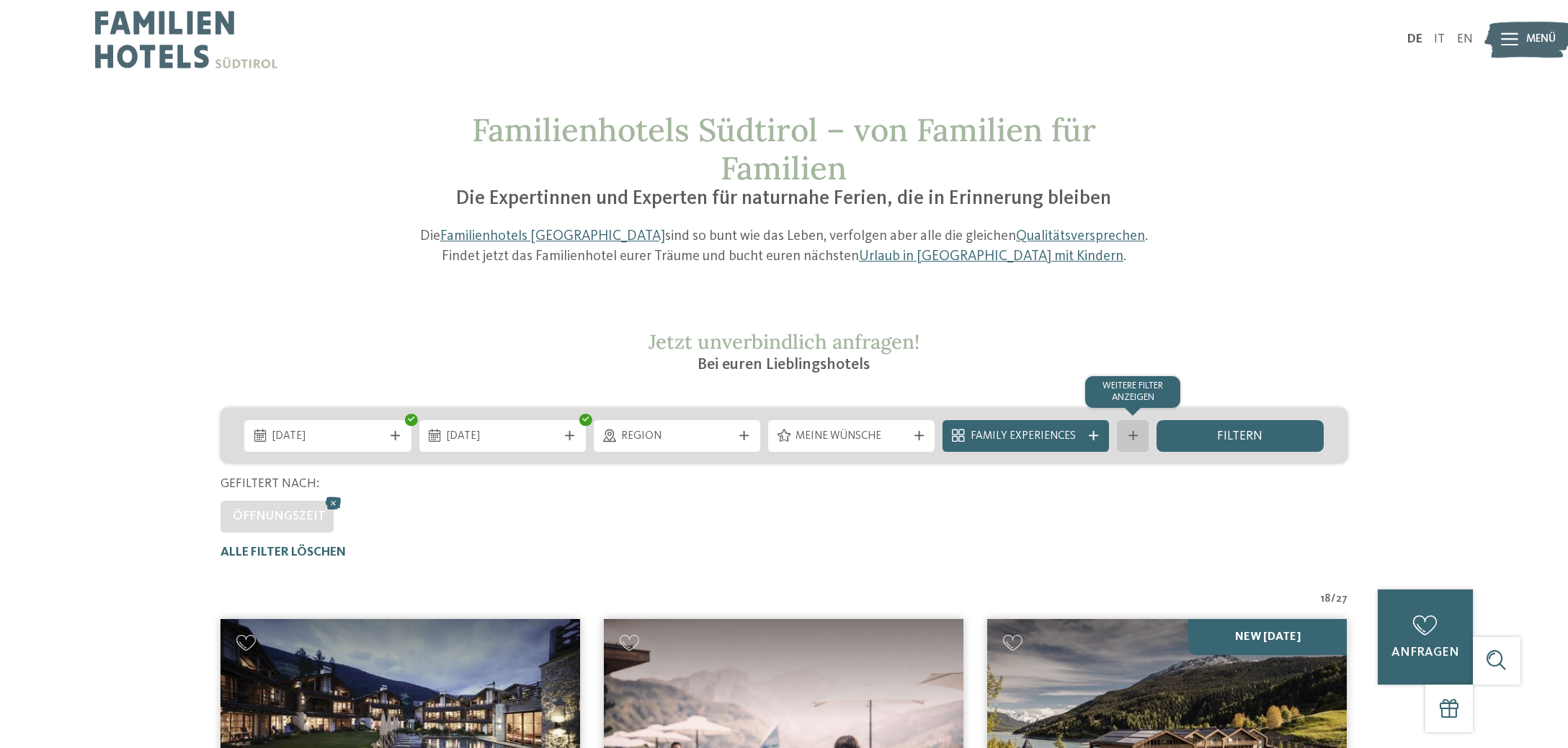
click at [1136, 436] on icon at bounding box center [1133, 435] width 9 height 9
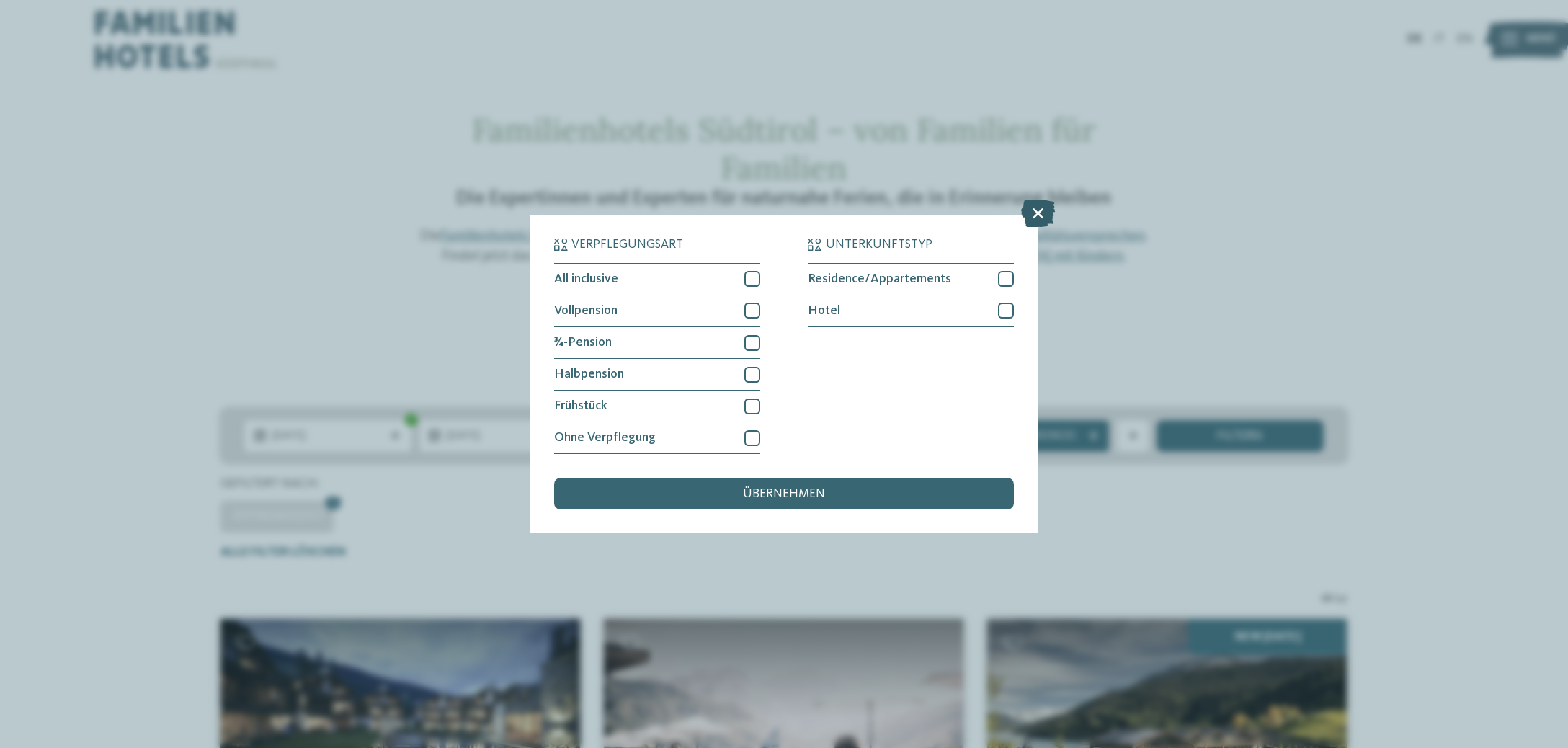
click at [1035, 211] on icon at bounding box center [1038, 213] width 34 height 27
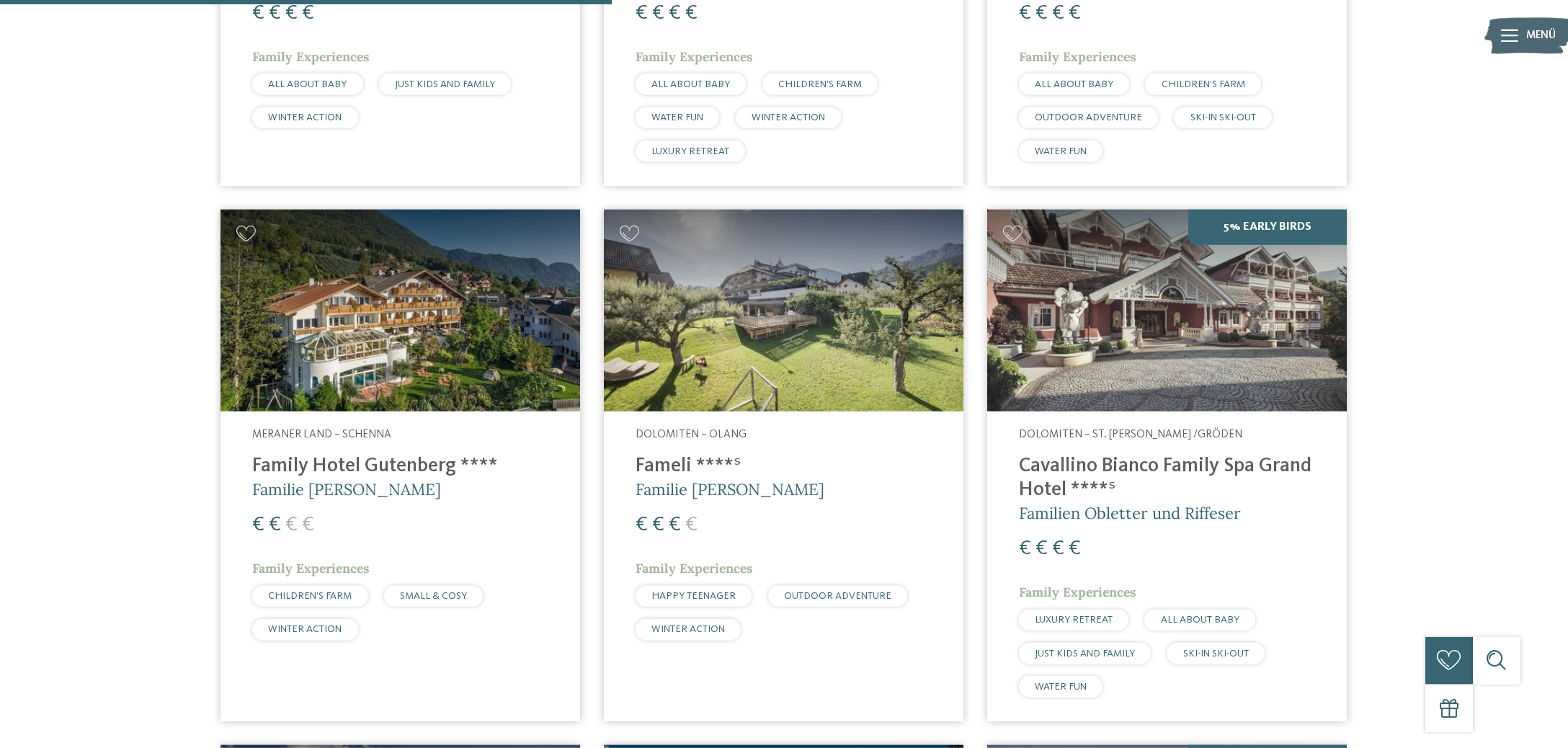
scroll to position [1595, 0]
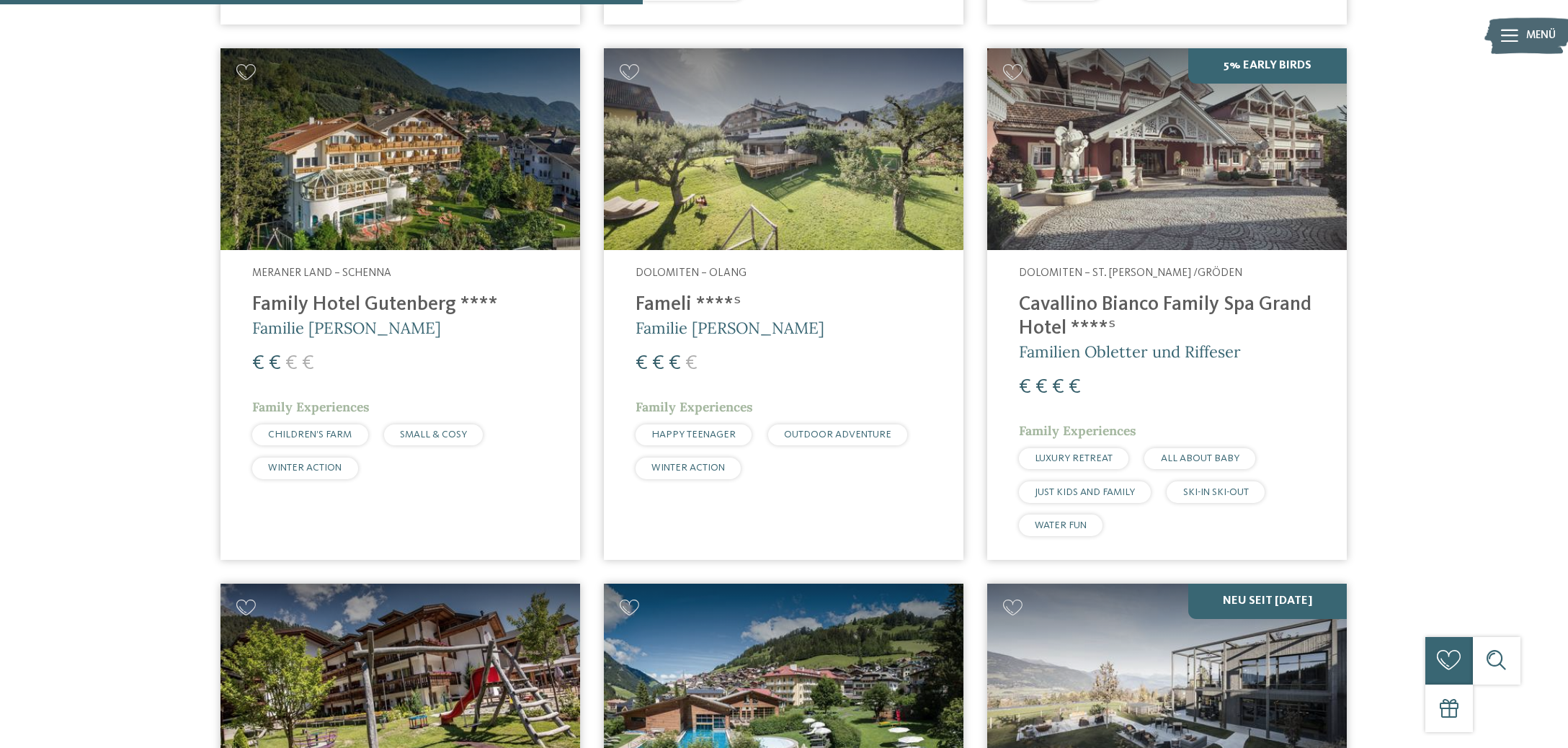
click at [452, 197] on img at bounding box center [400, 149] width 360 height 203
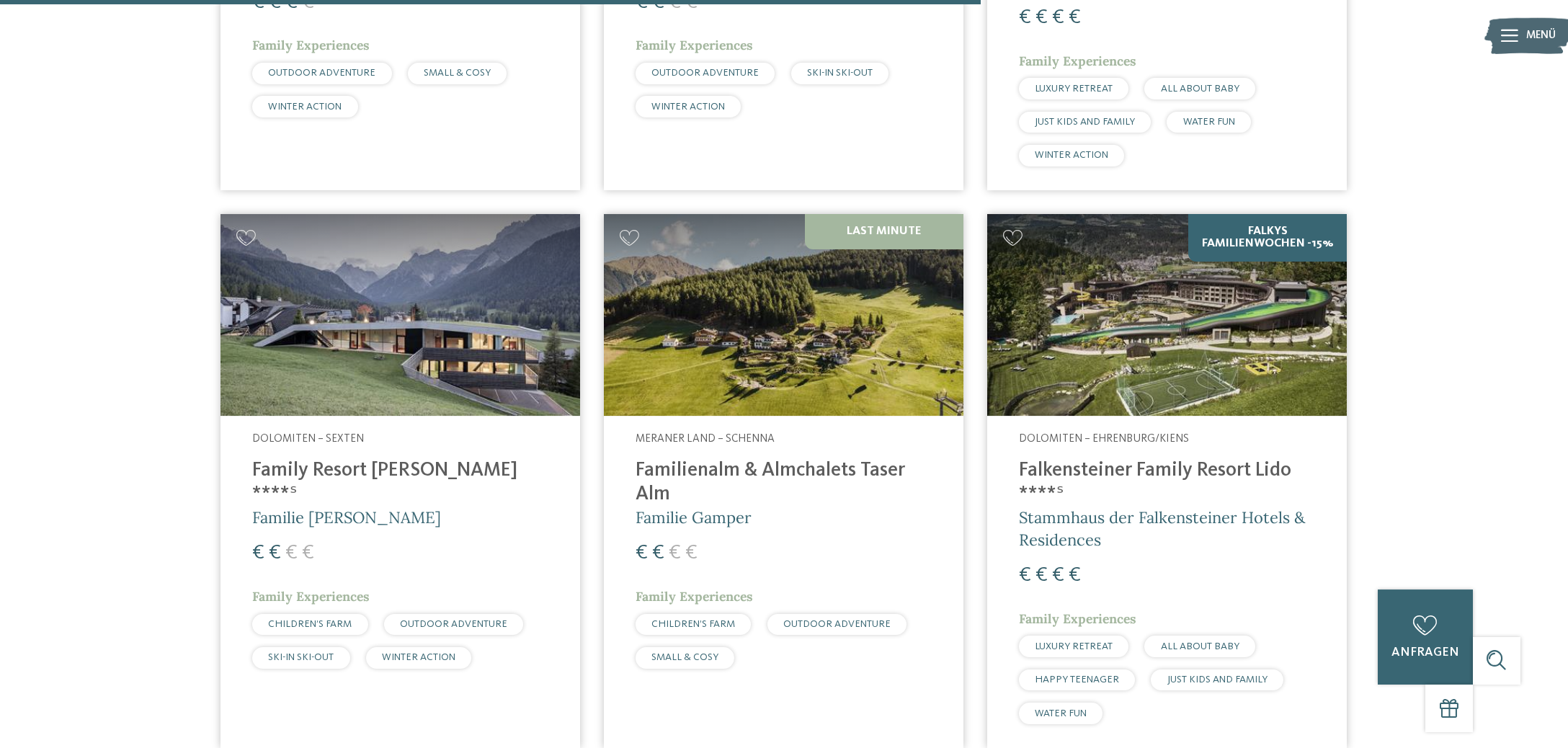
scroll to position [2431, 0]
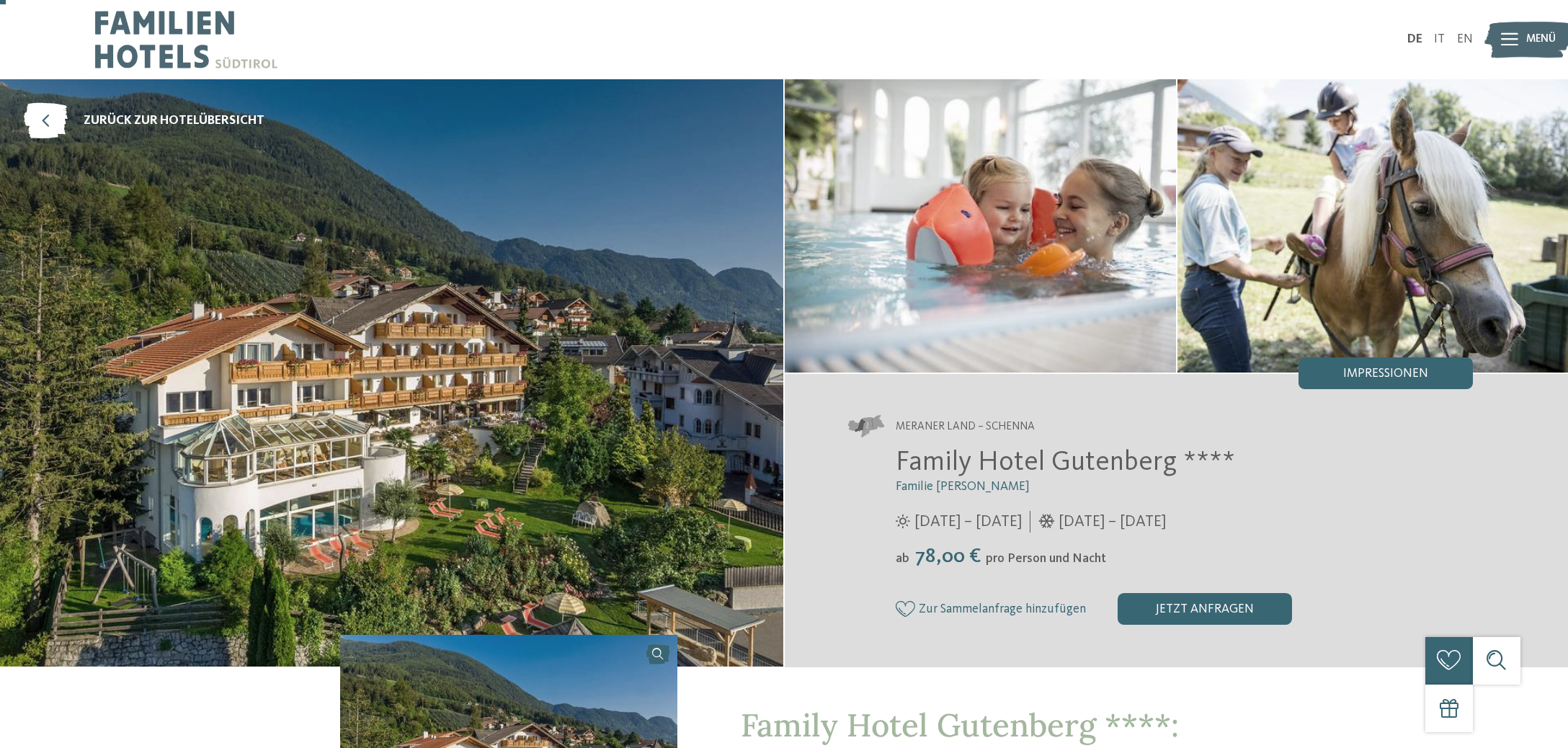
scroll to position [380, 0]
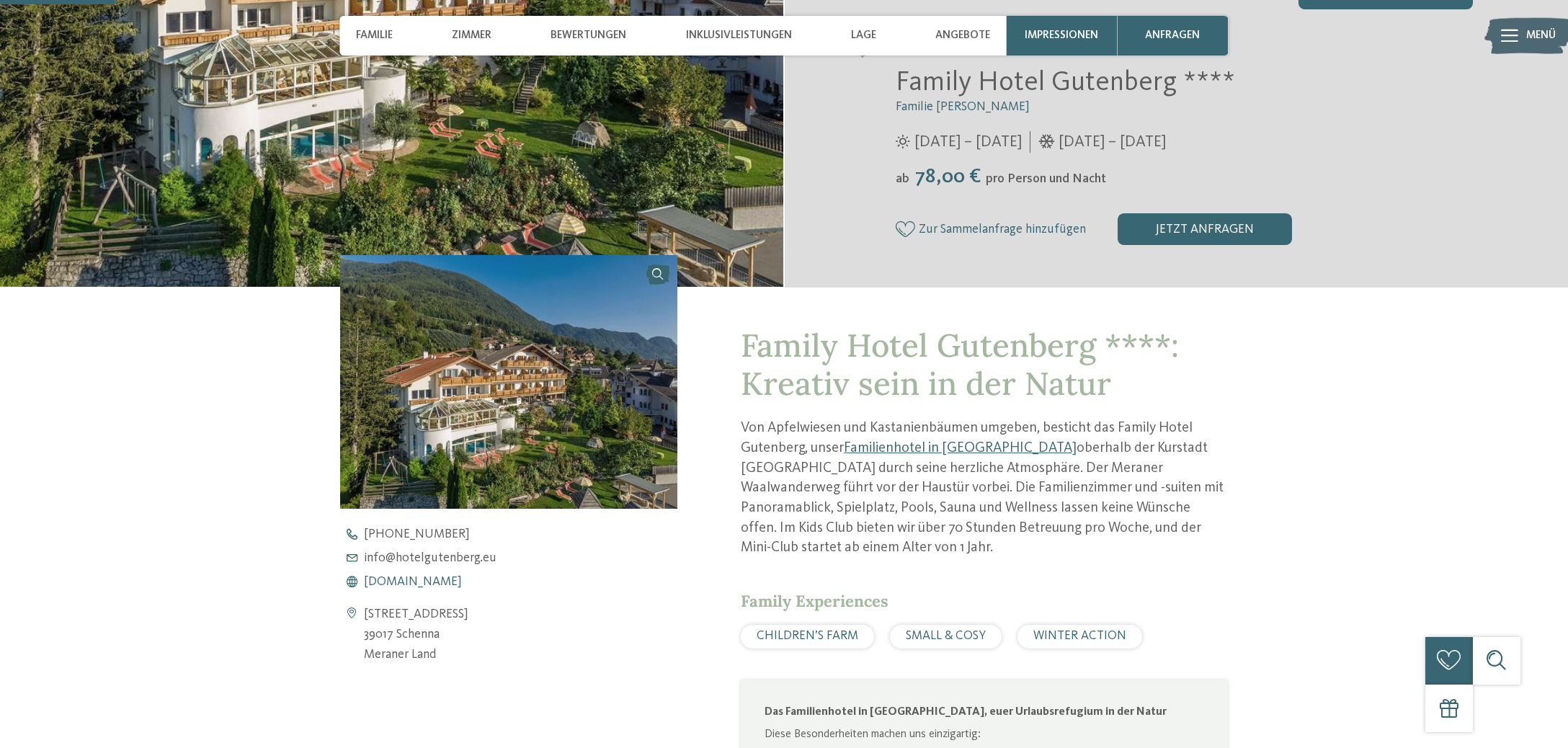
click at [439, 581] on span "www.hotelgutenberg.eu" at bounding box center [413, 582] width 98 height 13
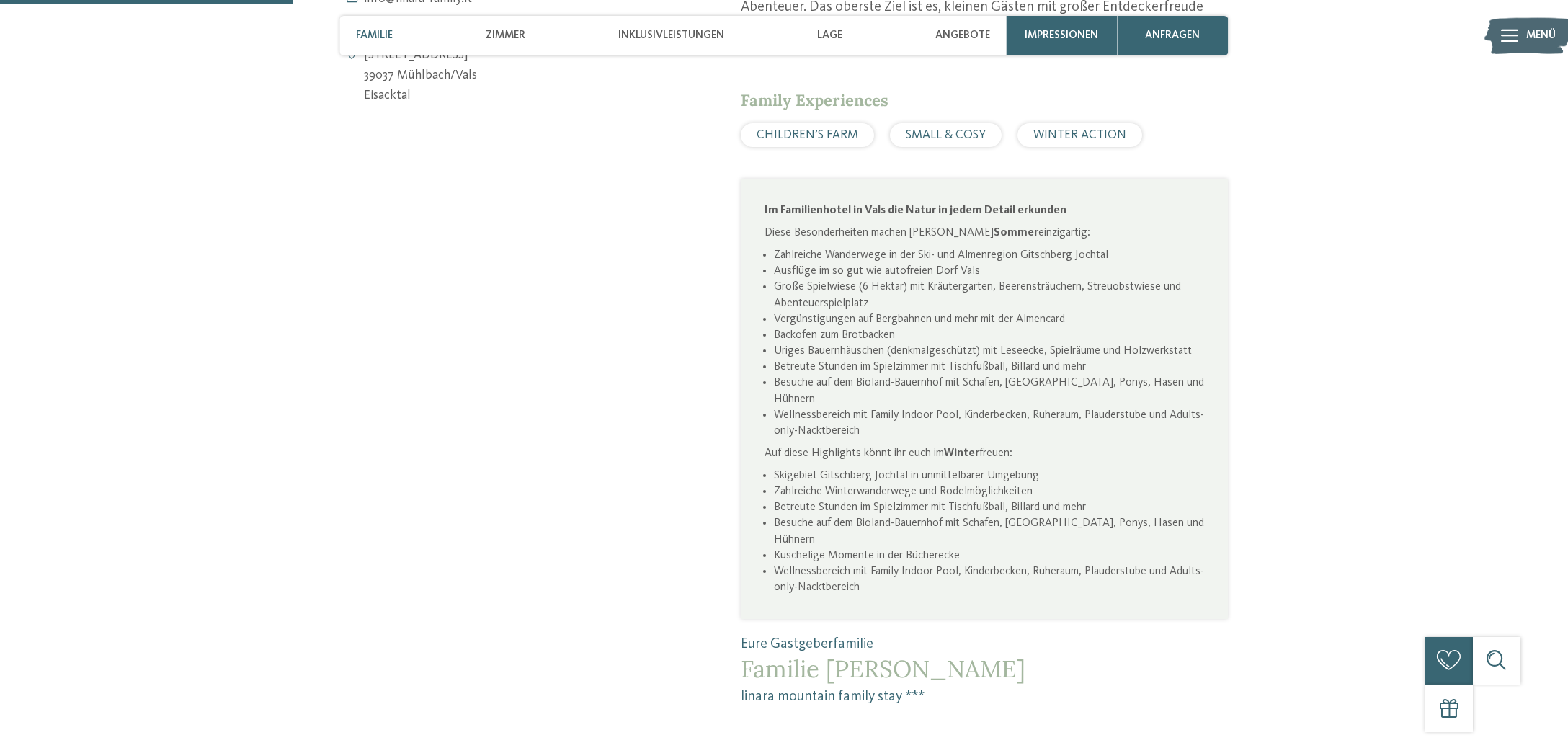
scroll to position [684, 0]
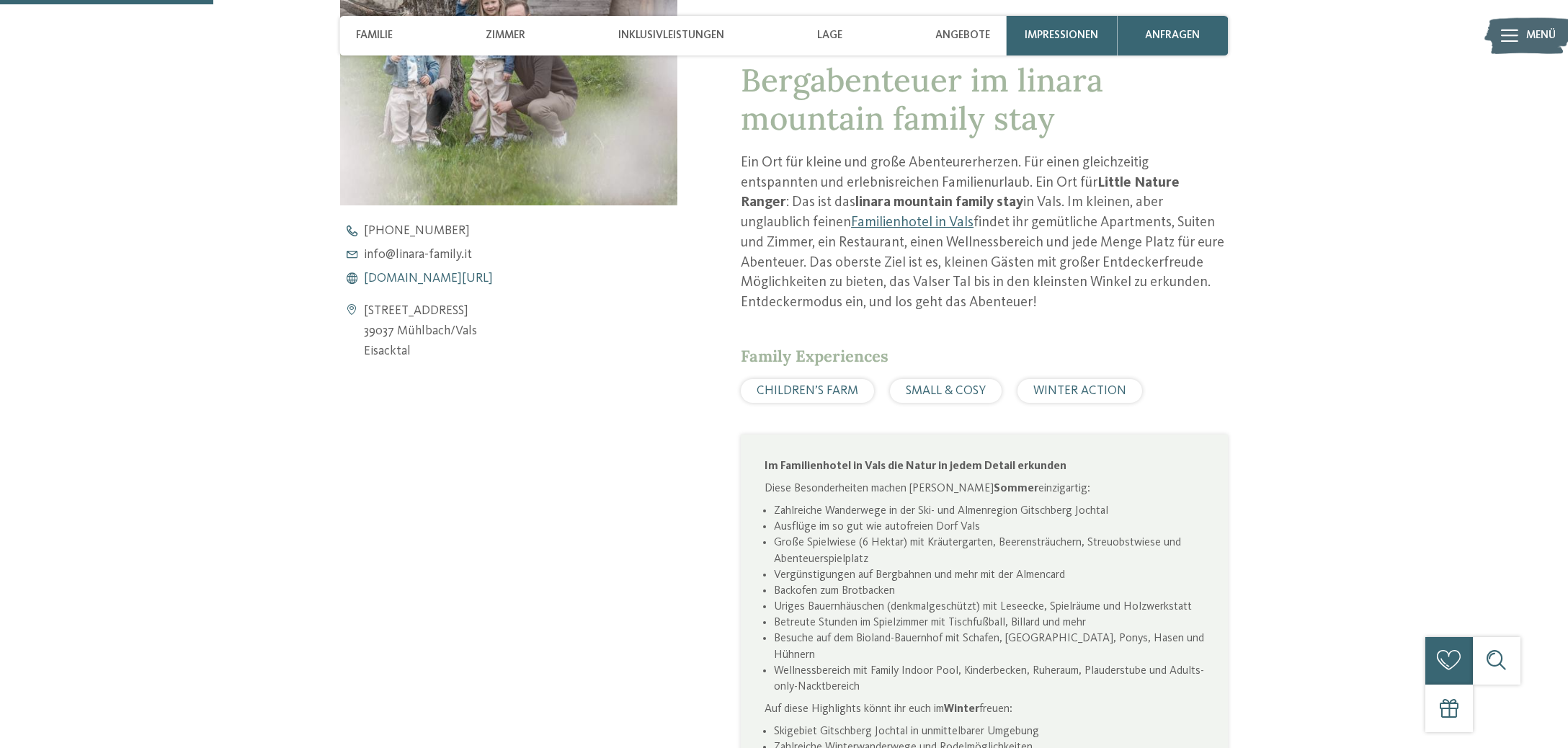
click at [410, 275] on span "[DOMAIN_NAME][URL]" at bounding box center [428, 278] width 129 height 13
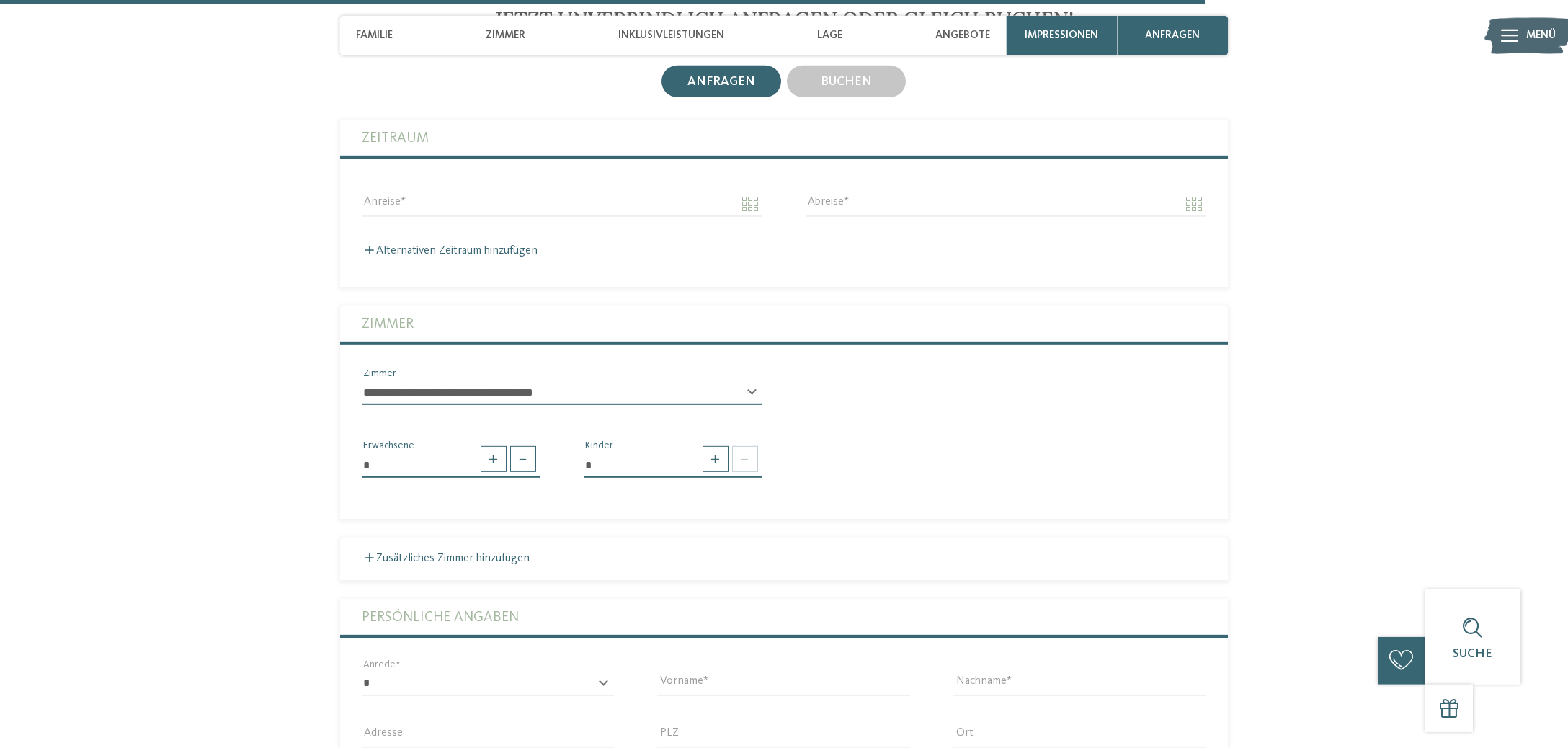
scroll to position [4027, 0]
